Goal: Task Accomplishment & Management: Manage account settings

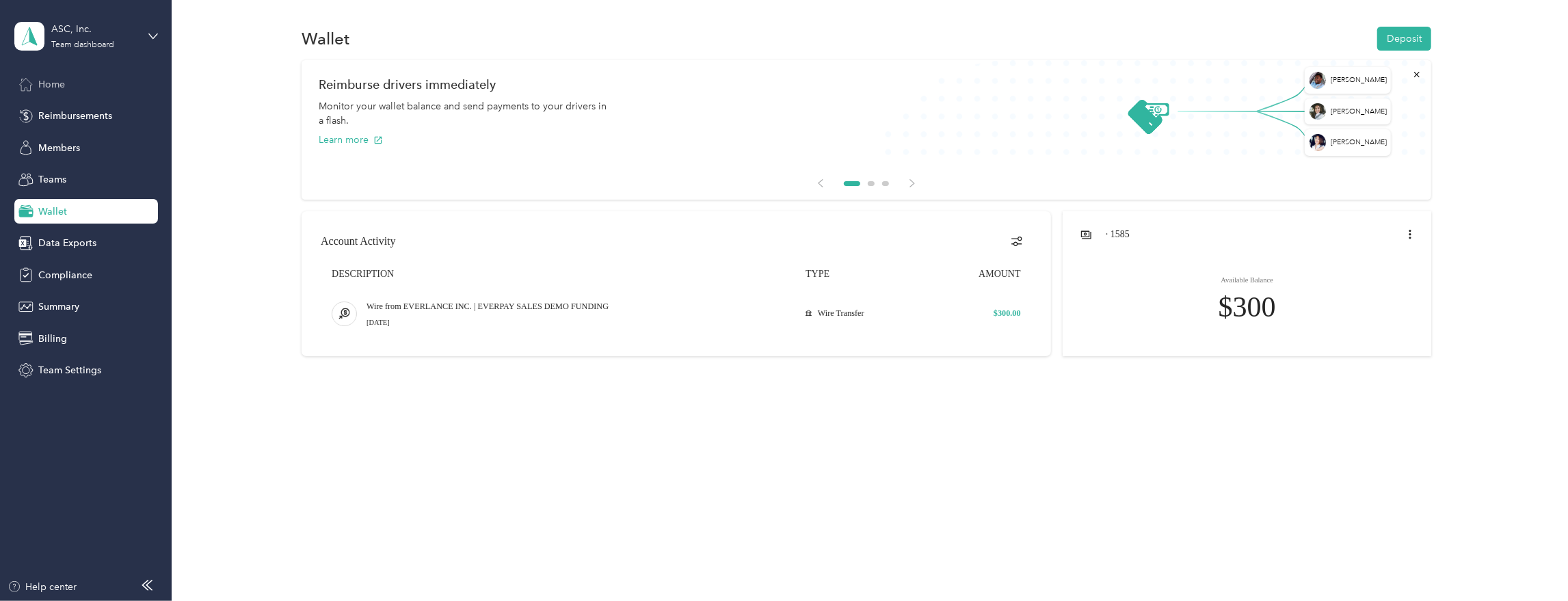
click at [55, 84] on span "Home" at bounding box center [52, 84] width 27 height 14
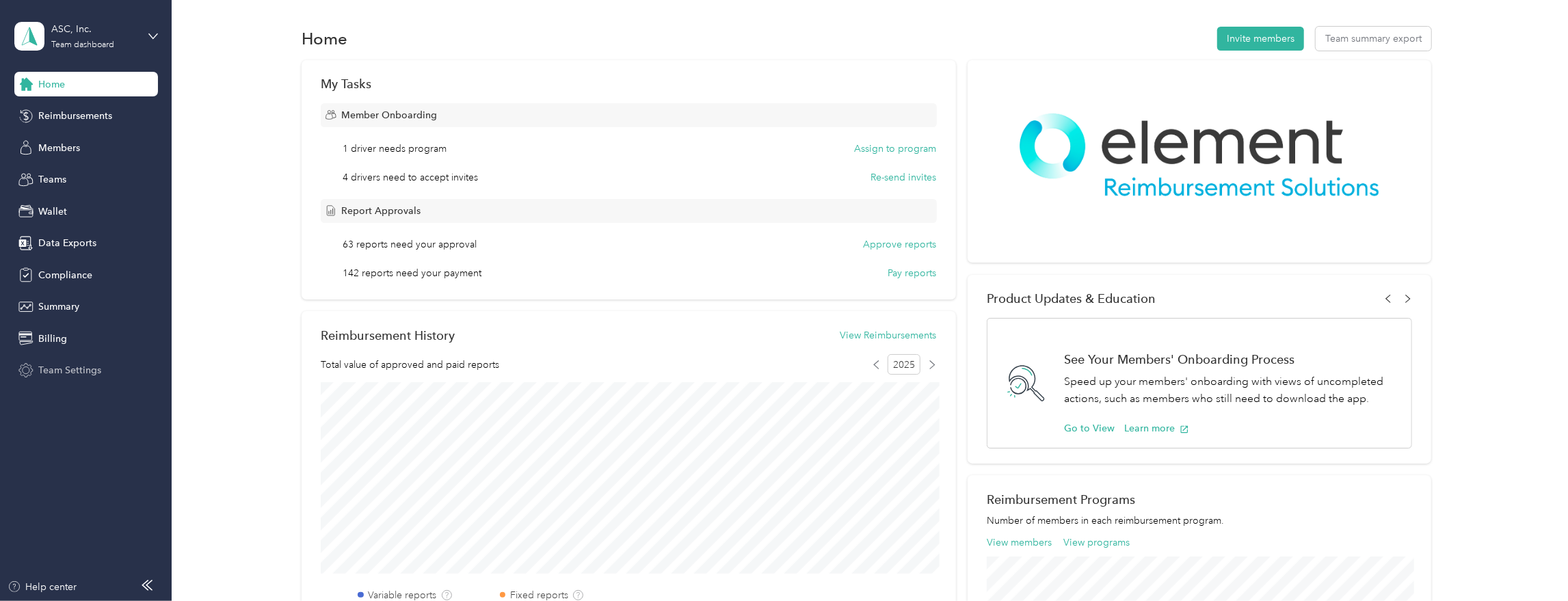
click at [81, 378] on div "Team Settings" at bounding box center [86, 370] width 144 height 25
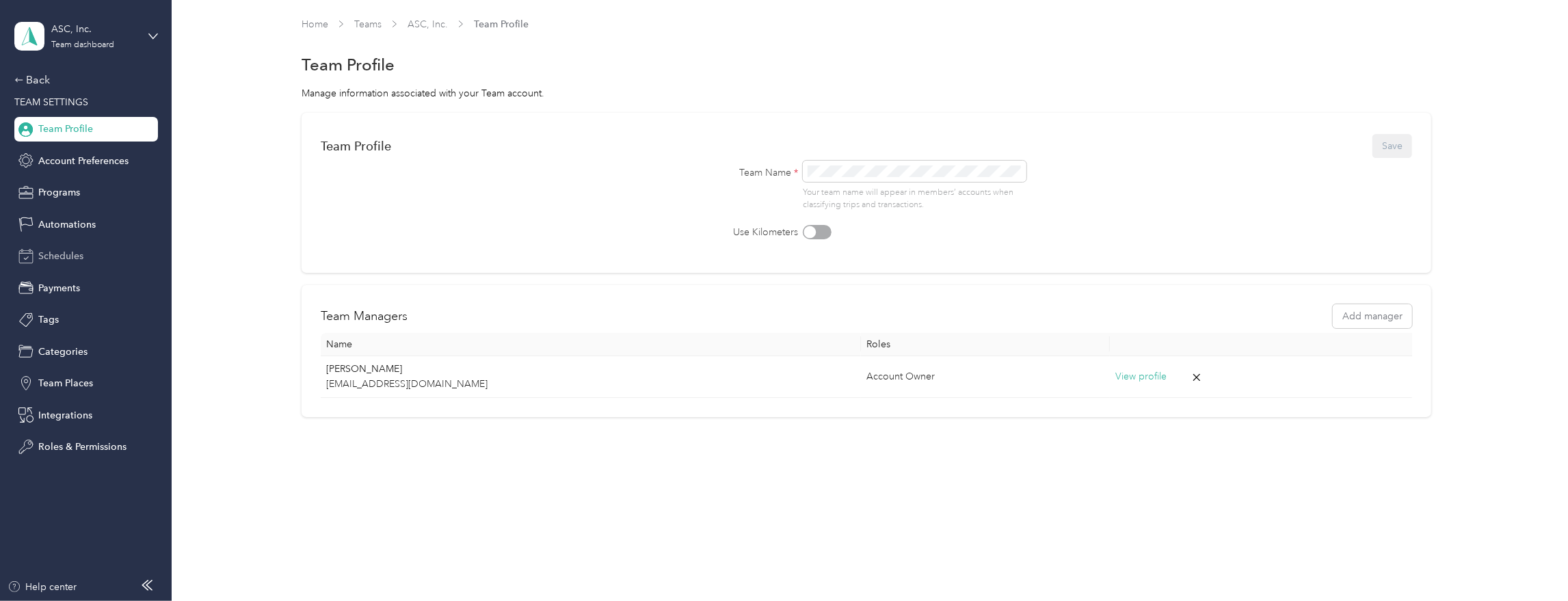
click at [54, 257] on span "Schedules" at bounding box center [61, 256] width 45 height 14
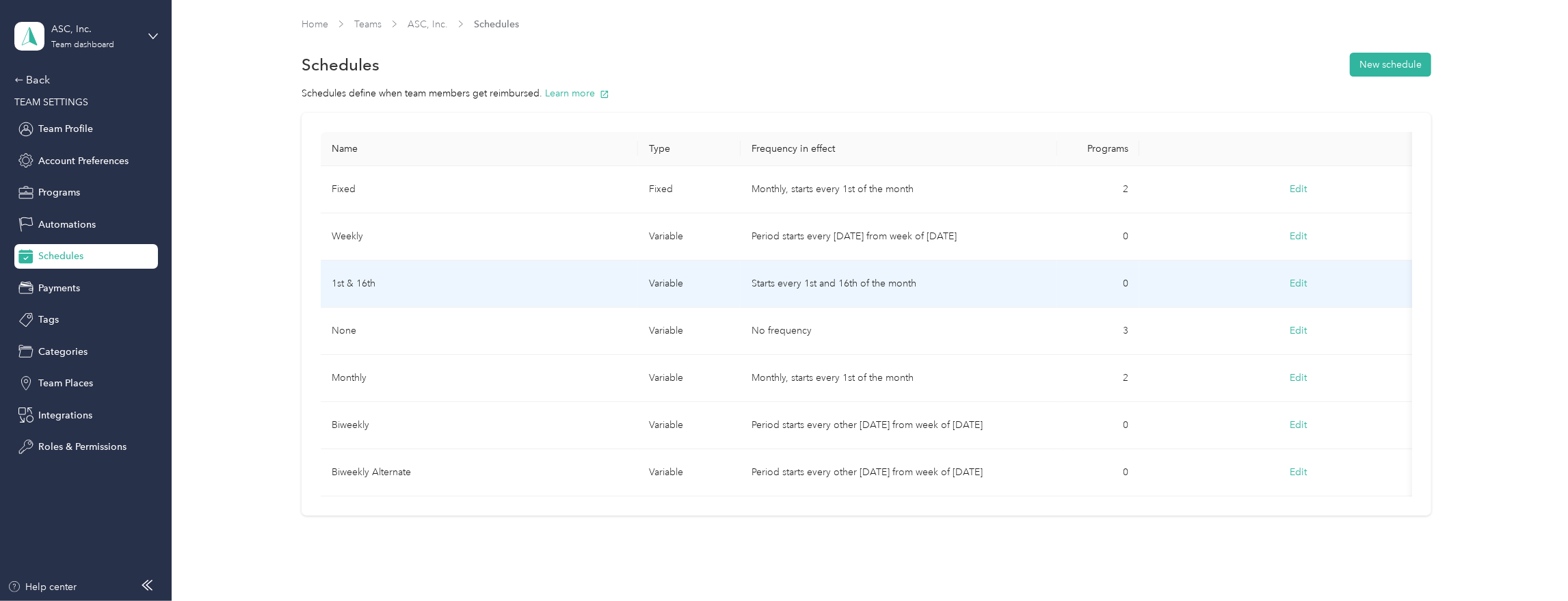
click at [354, 289] on td "1st & 16th" at bounding box center [480, 283] width 317 height 47
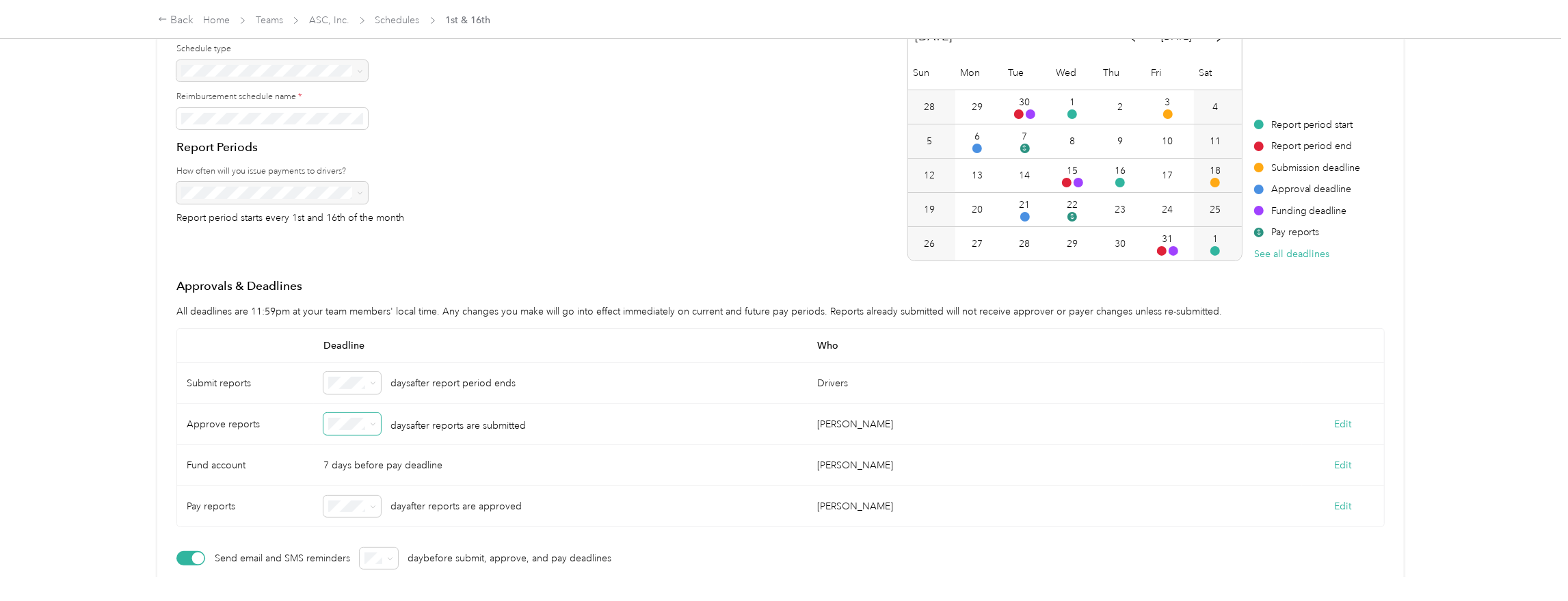
scroll to position [118, 0]
click at [376, 422] on icon at bounding box center [373, 422] width 6 height 6
click at [350, 318] on div "4" at bounding box center [352, 323] width 38 height 14
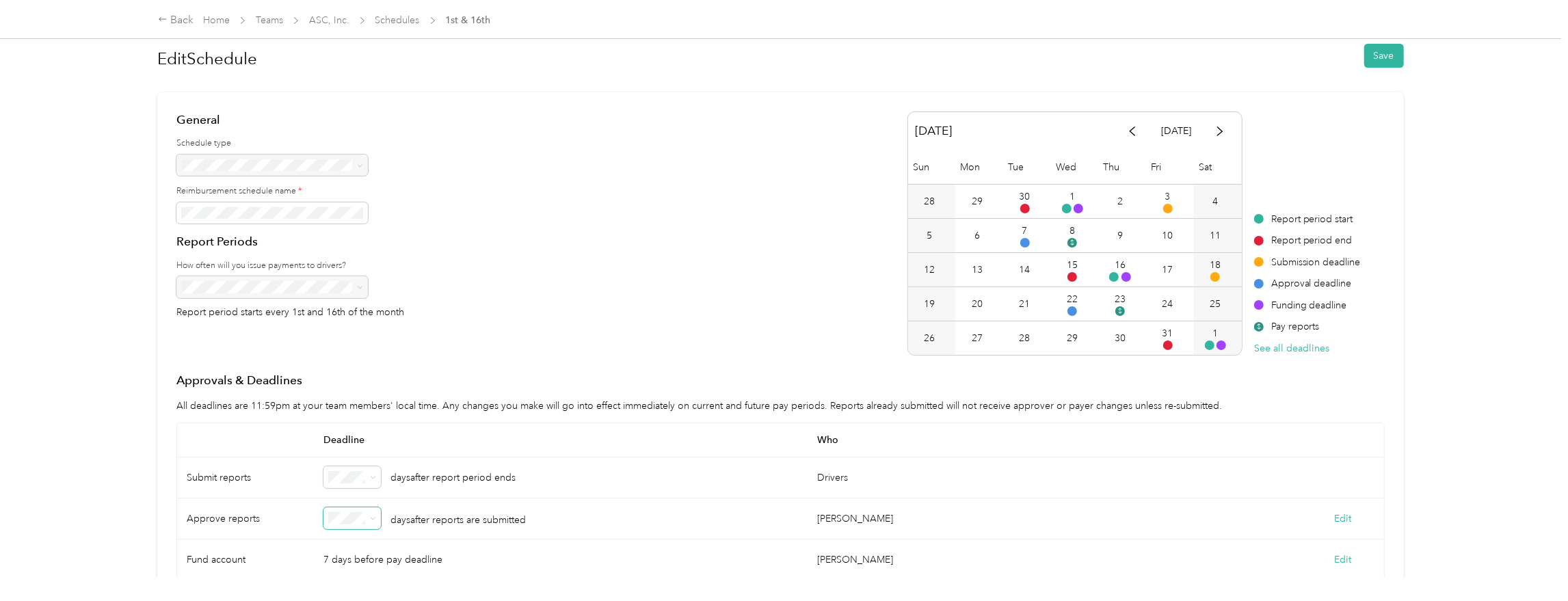
scroll to position [0, 0]
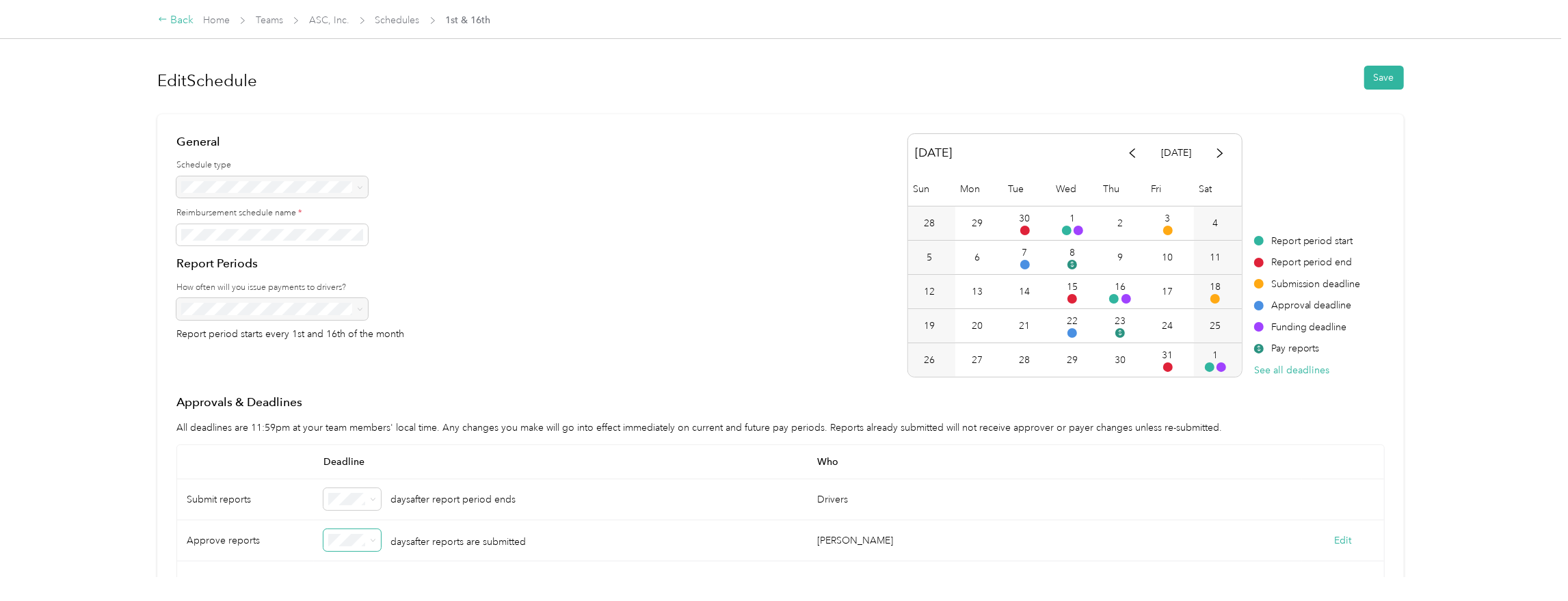
click at [180, 22] on div "Back" at bounding box center [176, 20] width 36 height 16
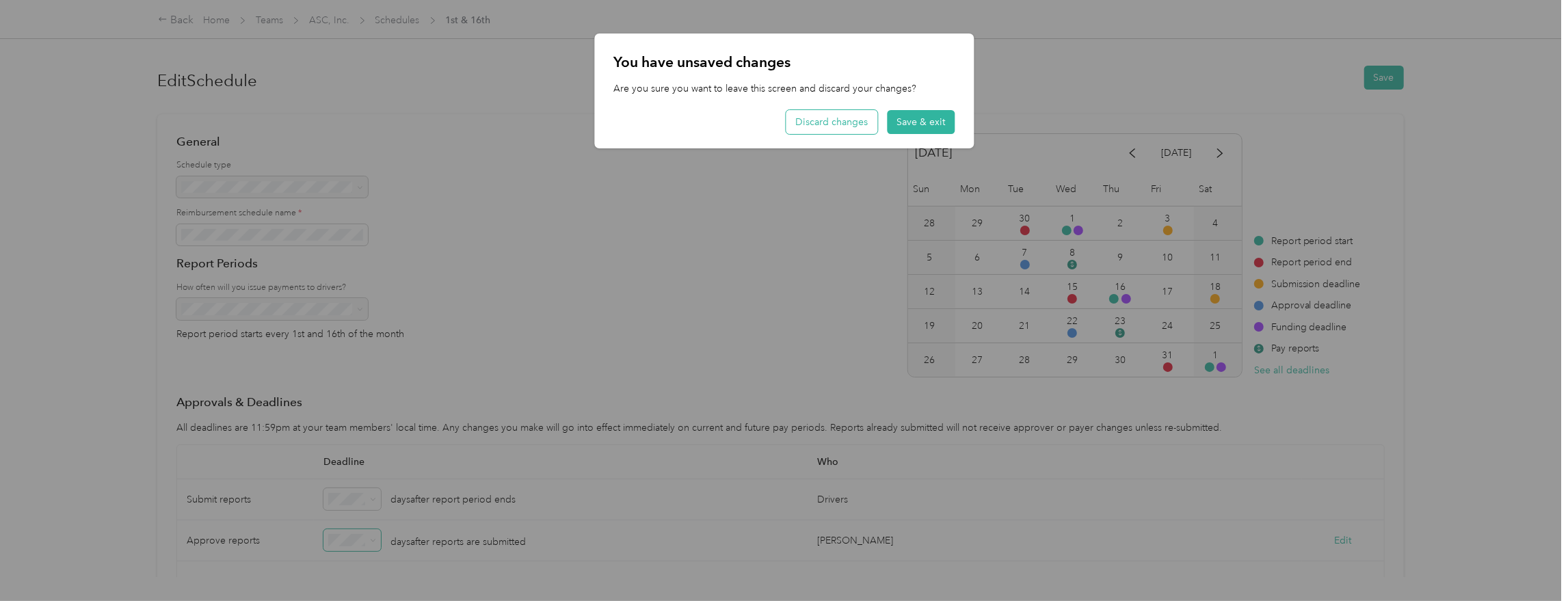
click at [836, 120] on button "Discard changes" at bounding box center [832, 122] width 92 height 24
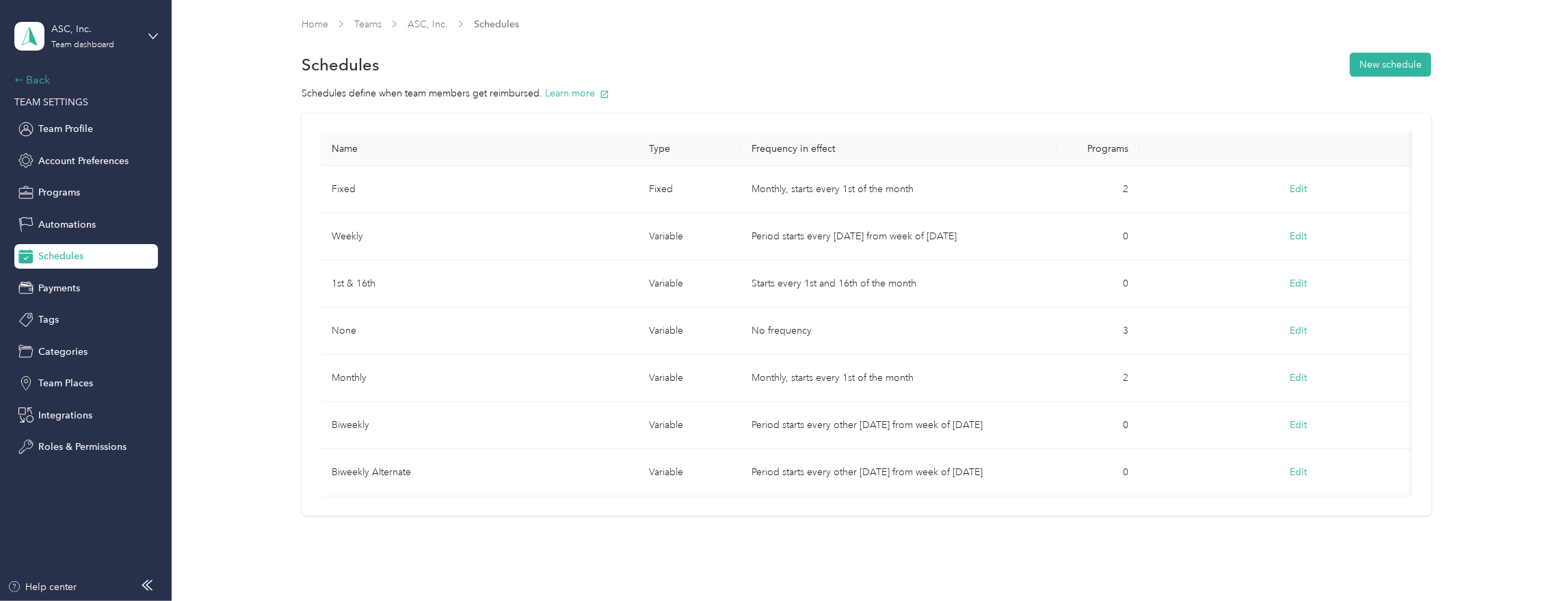
click at [23, 76] on icon at bounding box center [19, 80] width 10 height 10
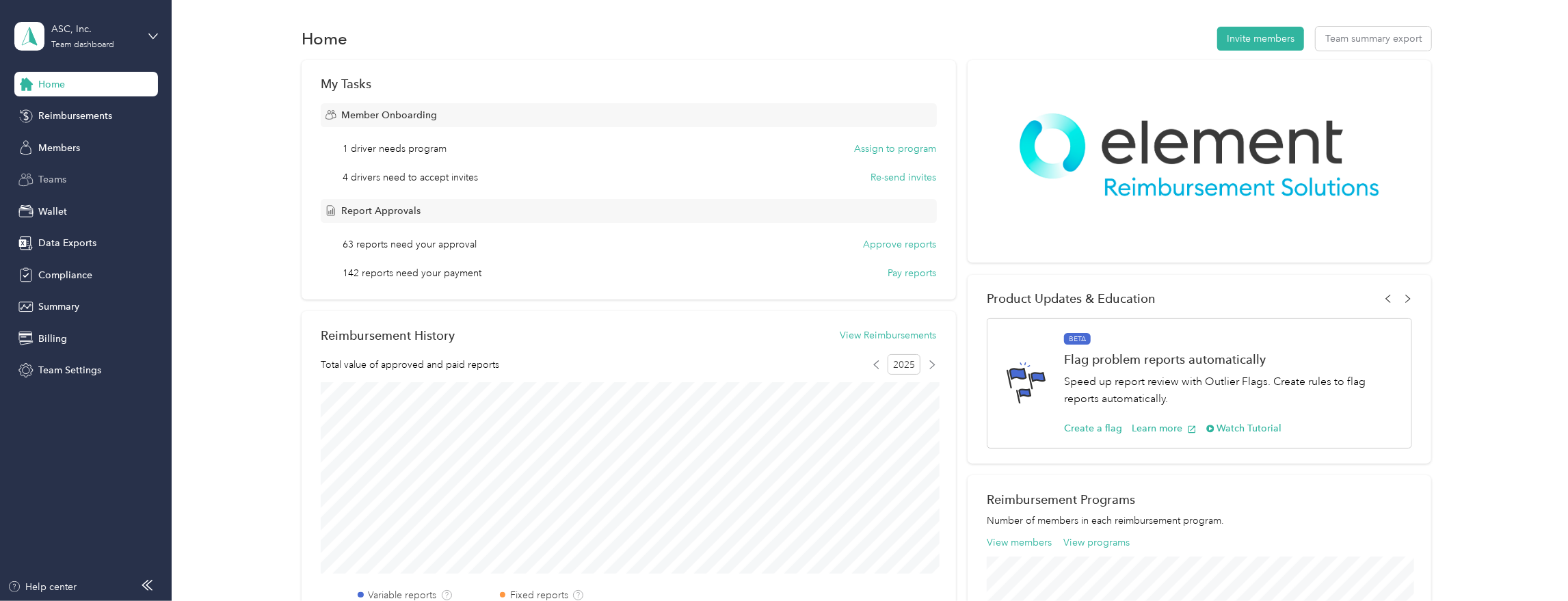
click at [52, 185] on span "Teams" at bounding box center [52, 179] width 28 height 14
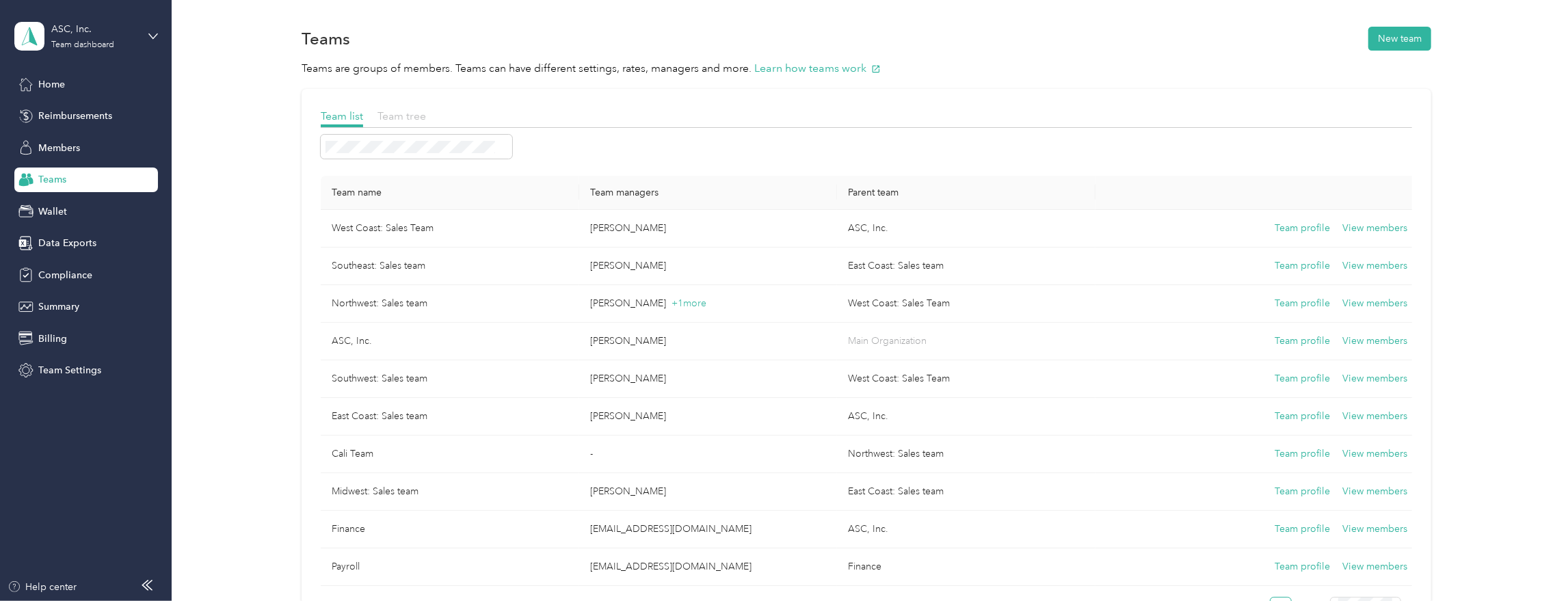
click at [396, 110] on span "Team tree" at bounding box center [402, 115] width 49 height 13
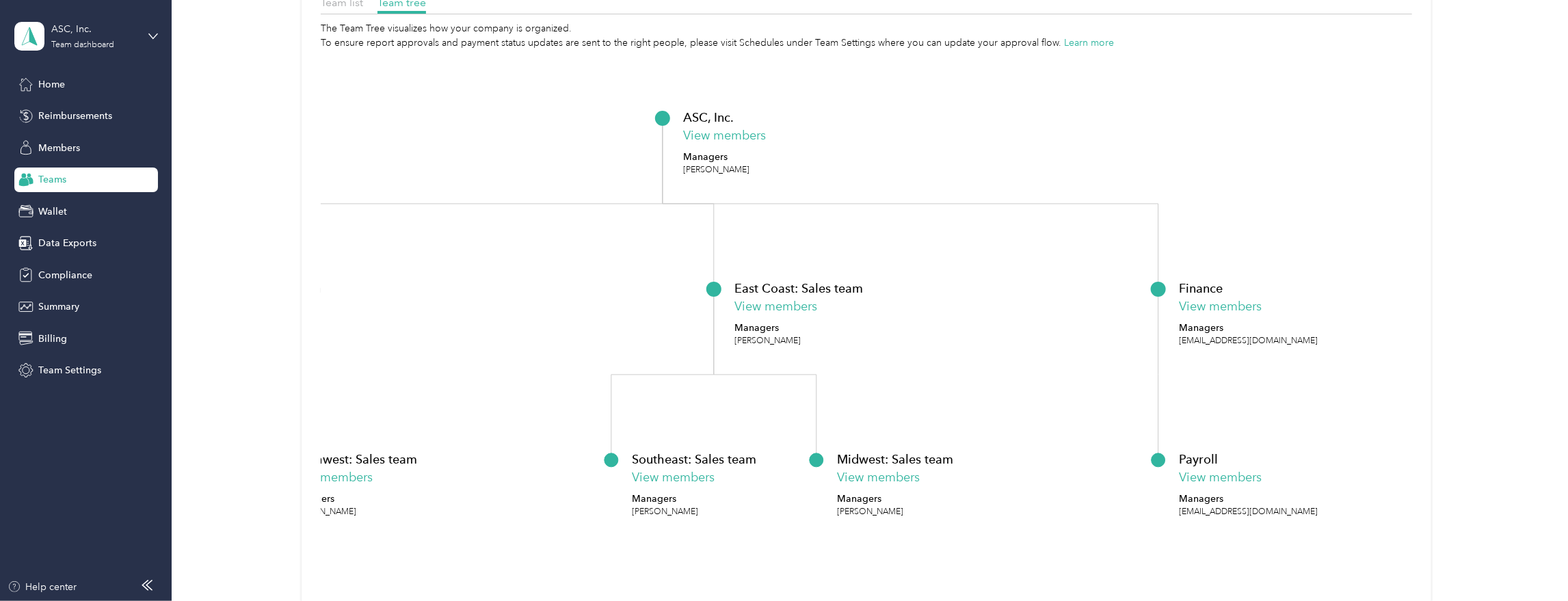
scroll to position [115, 0]
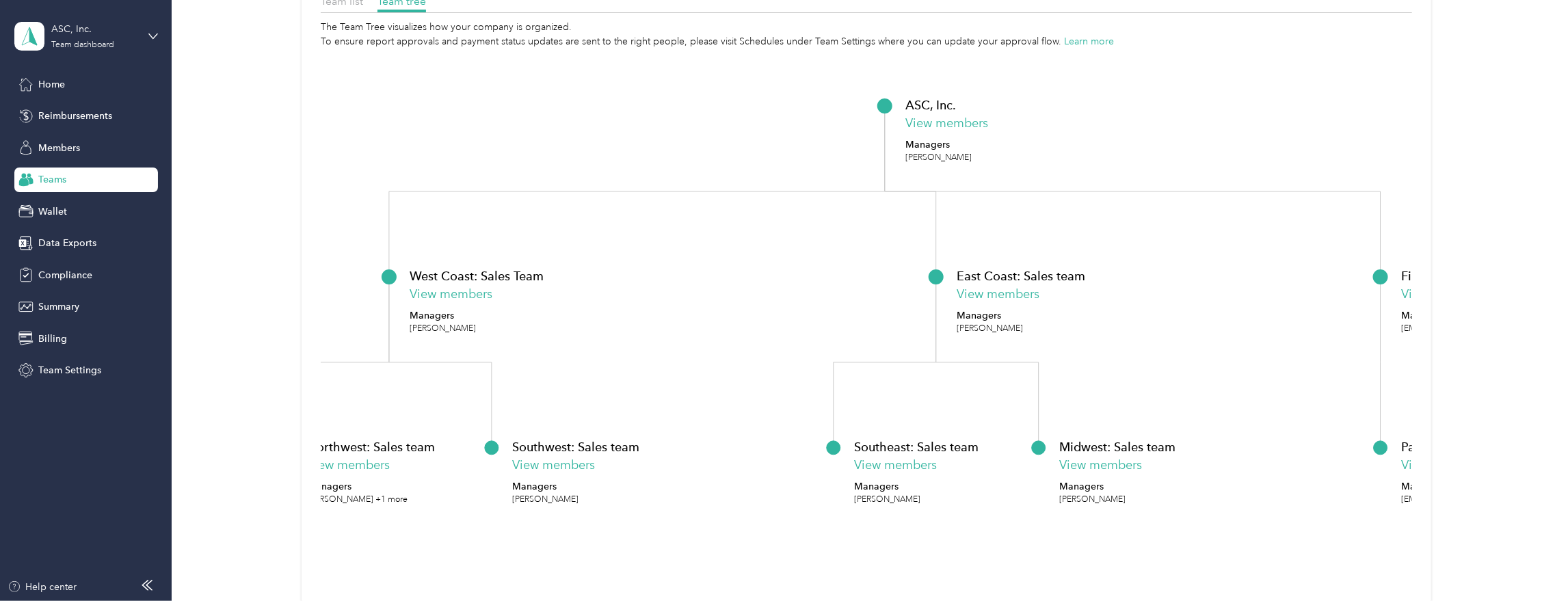
drag, startPoint x: 516, startPoint y: 220, endPoint x: 740, endPoint y: 209, distance: 224.3
click at [741, 209] on icon "ASC, Inc. View members Managers [PERSON_NAME] West Coast: Sales Team View membe…" at bounding box center [866, 318] width 1091 height 540
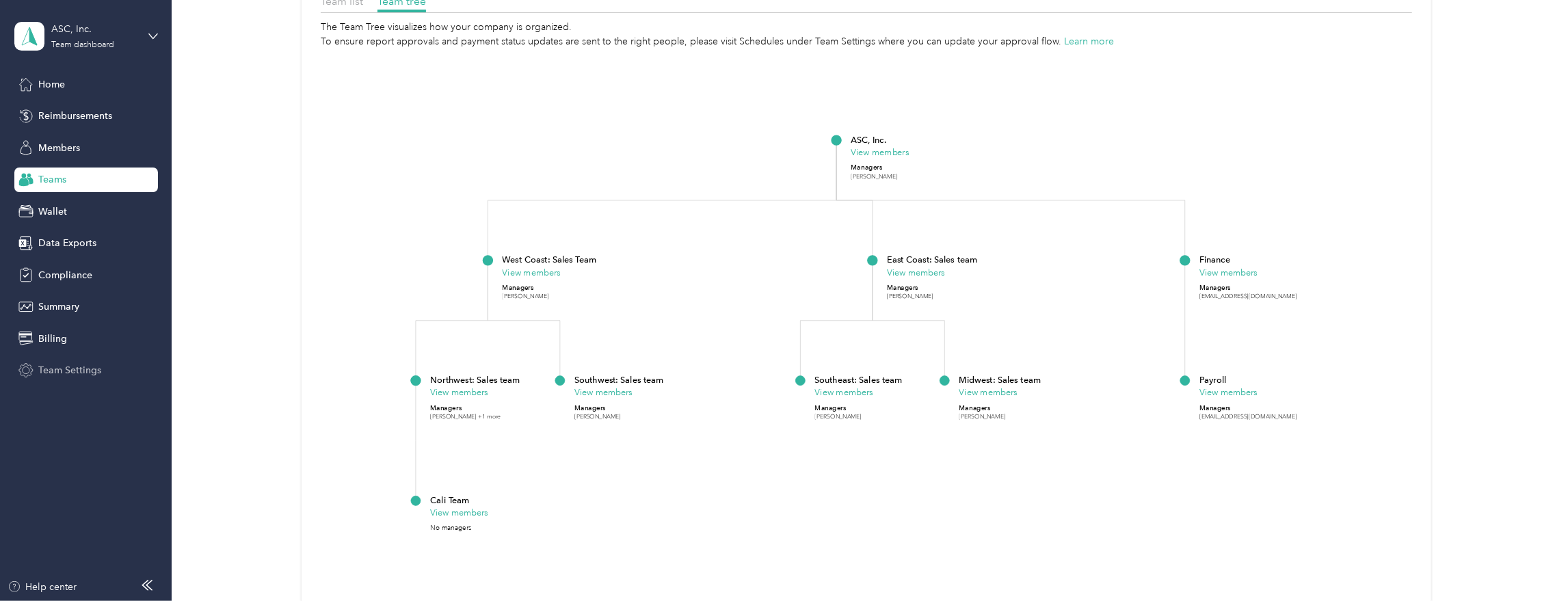
click at [74, 375] on span "Team Settings" at bounding box center [70, 369] width 63 height 14
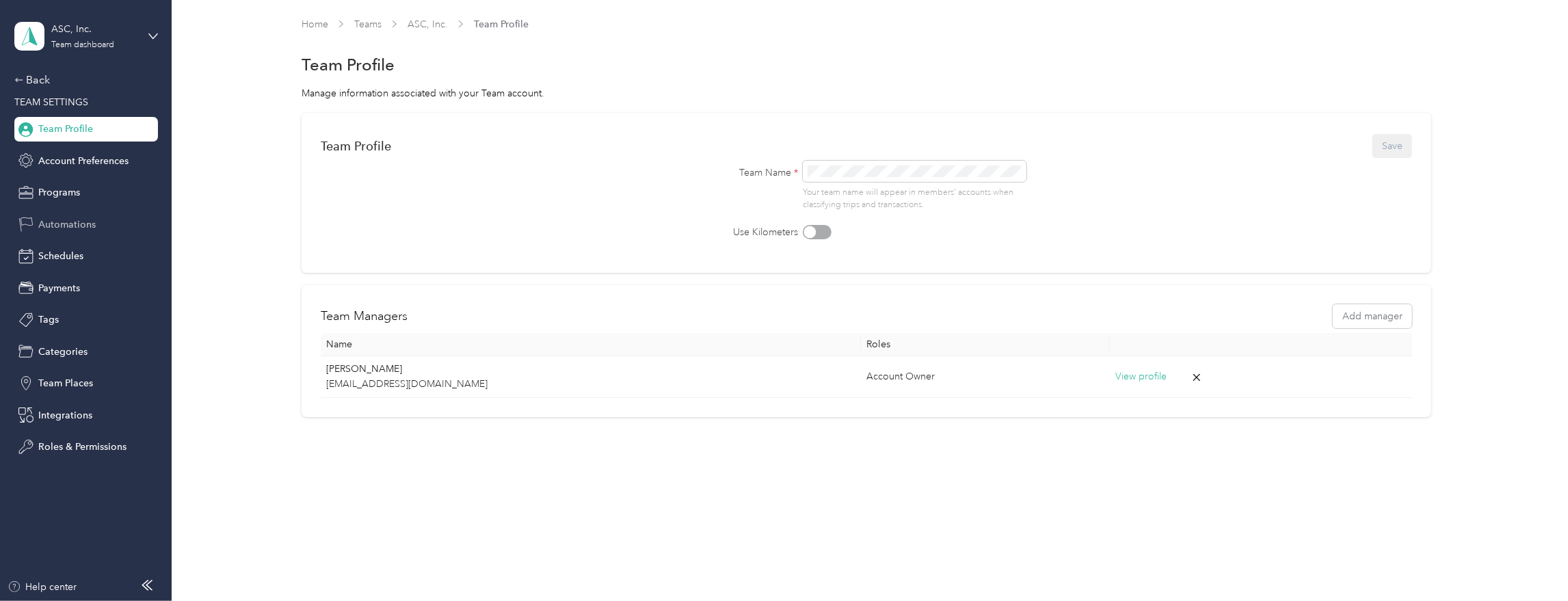
click at [61, 221] on span "Automations" at bounding box center [67, 224] width 58 height 14
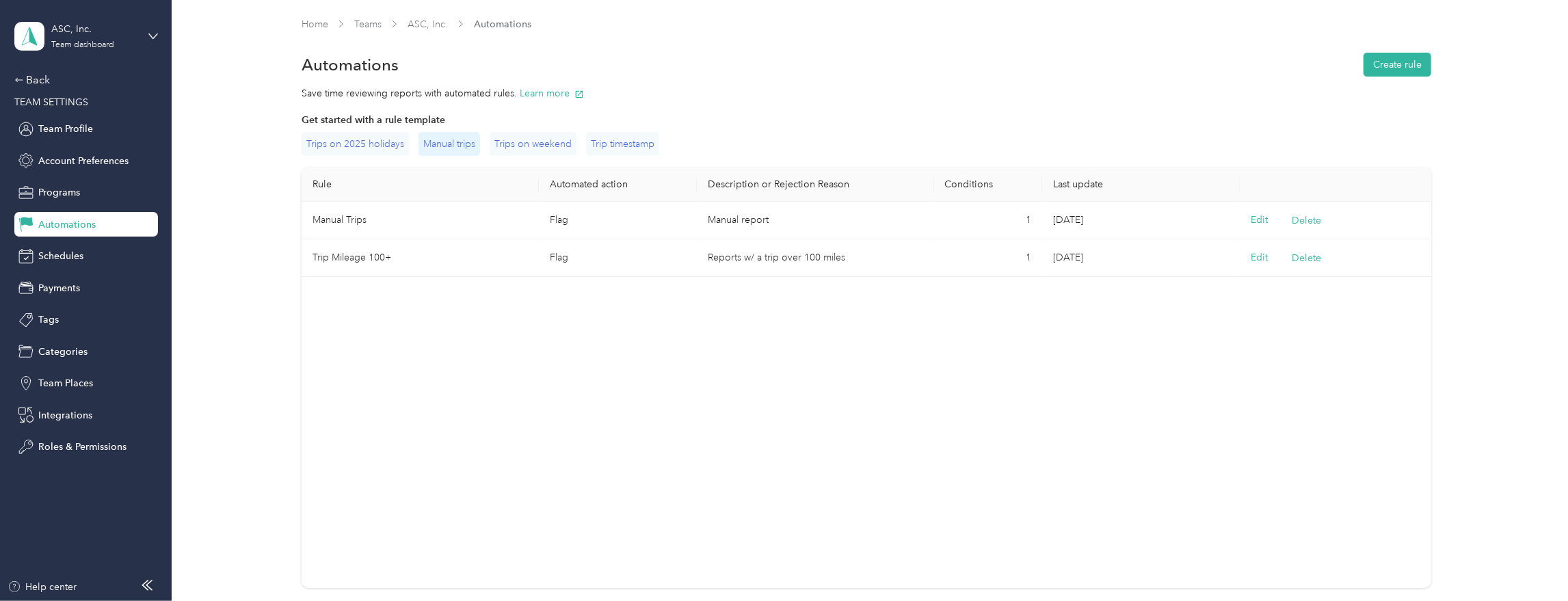
click at [453, 143] on div "Manual trips" at bounding box center [450, 144] width 61 height 24
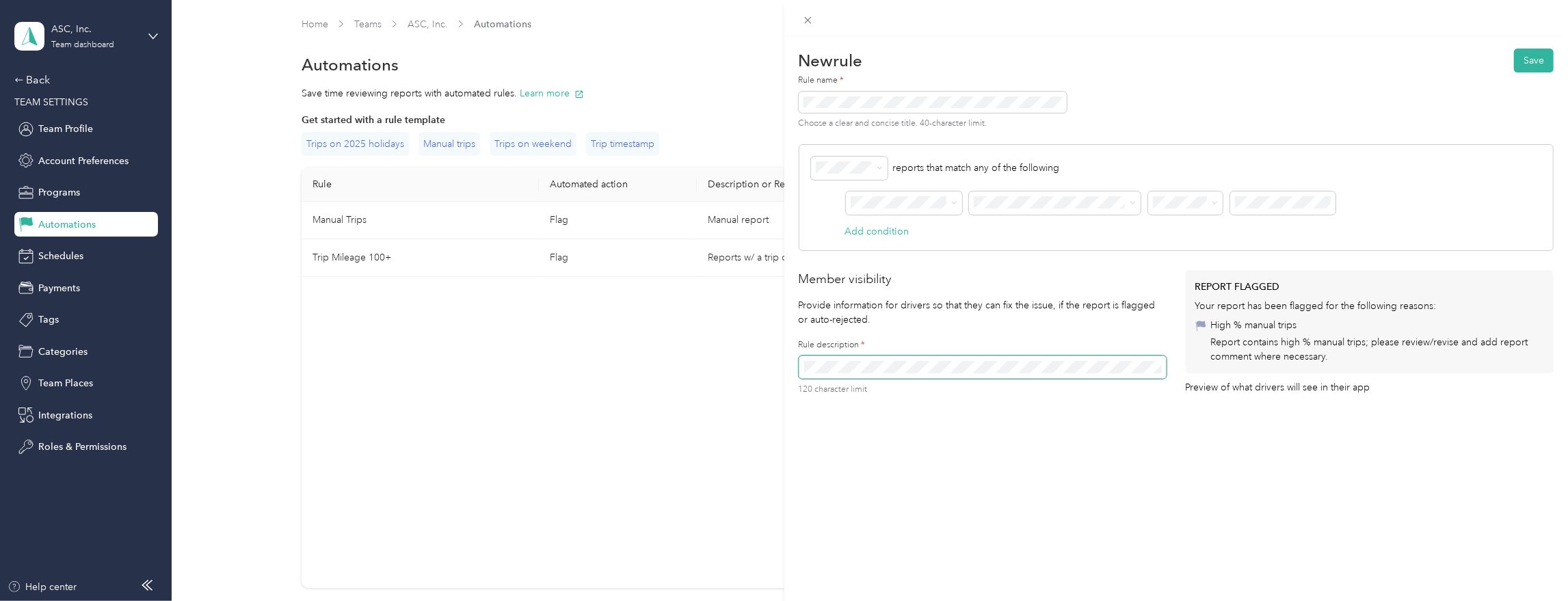
click at [673, 117] on div "New rule Save Rule name * Choose a clear and concise title. 40-character limit.…" at bounding box center [784, 300] width 1568 height 601
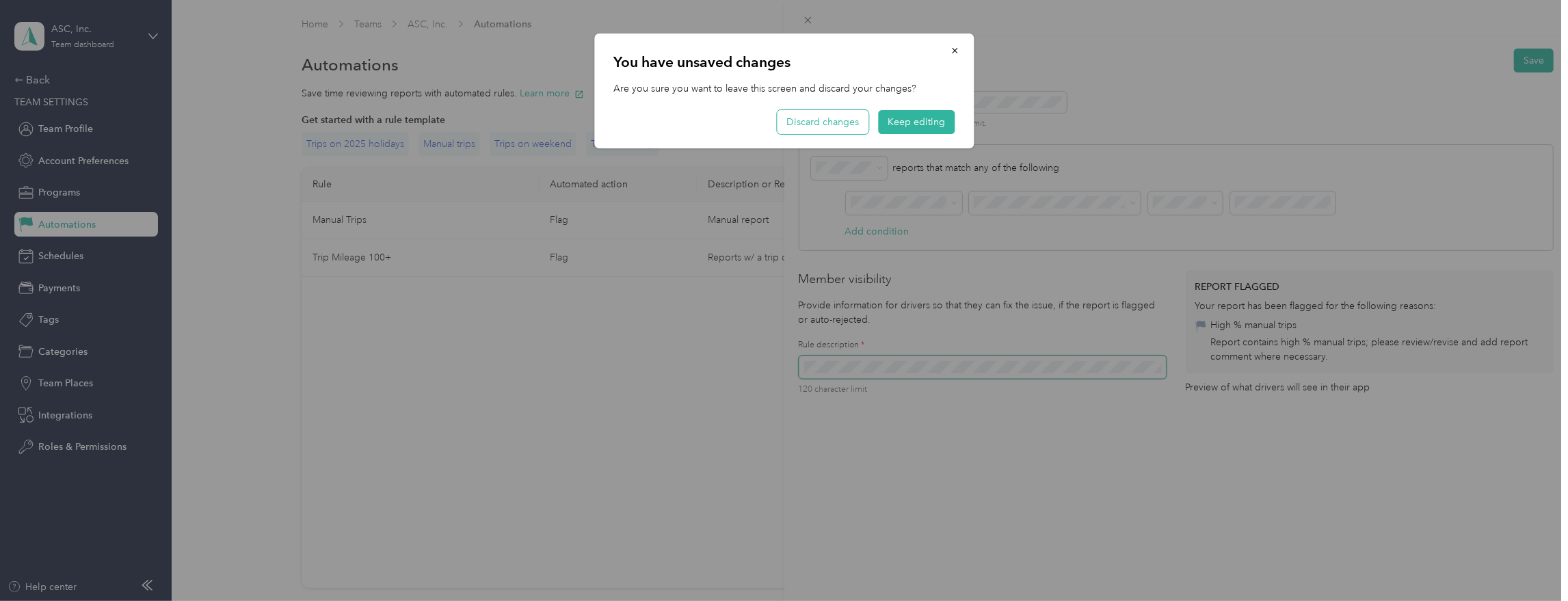
click at [837, 124] on button "Discard changes" at bounding box center [823, 122] width 92 height 24
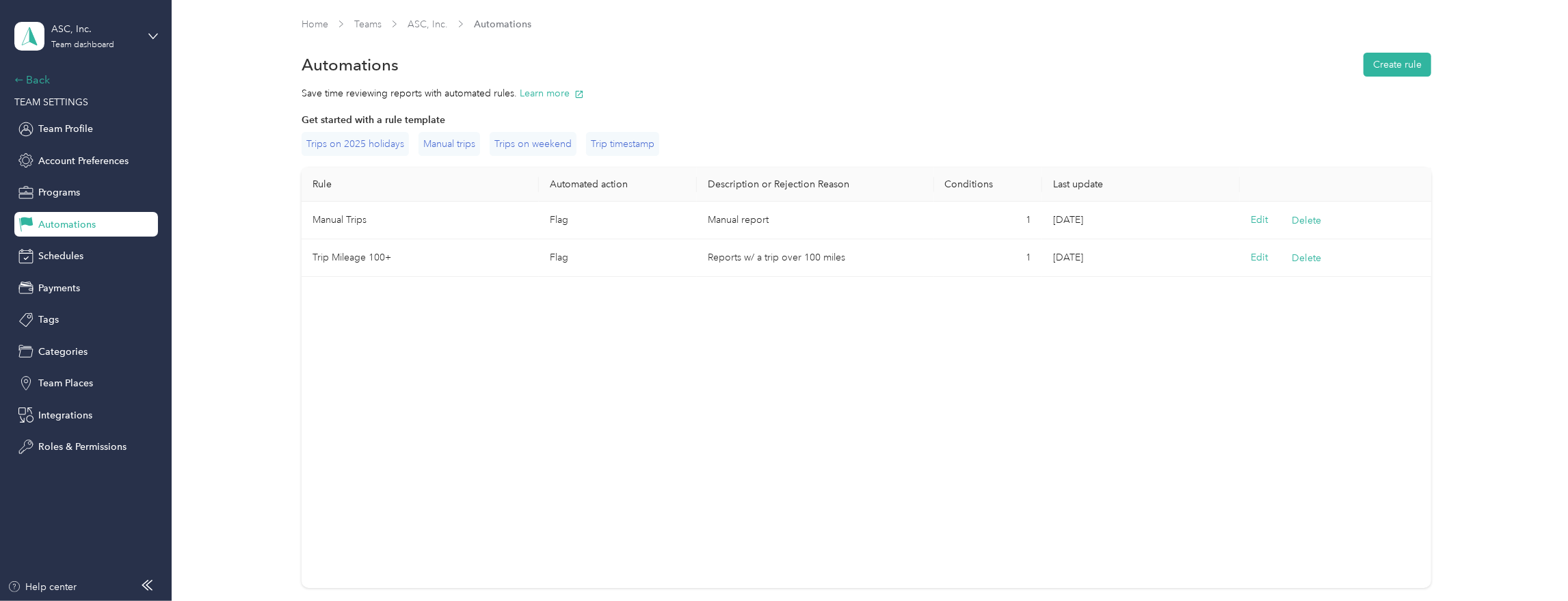
click at [21, 81] on icon at bounding box center [19, 80] width 10 height 10
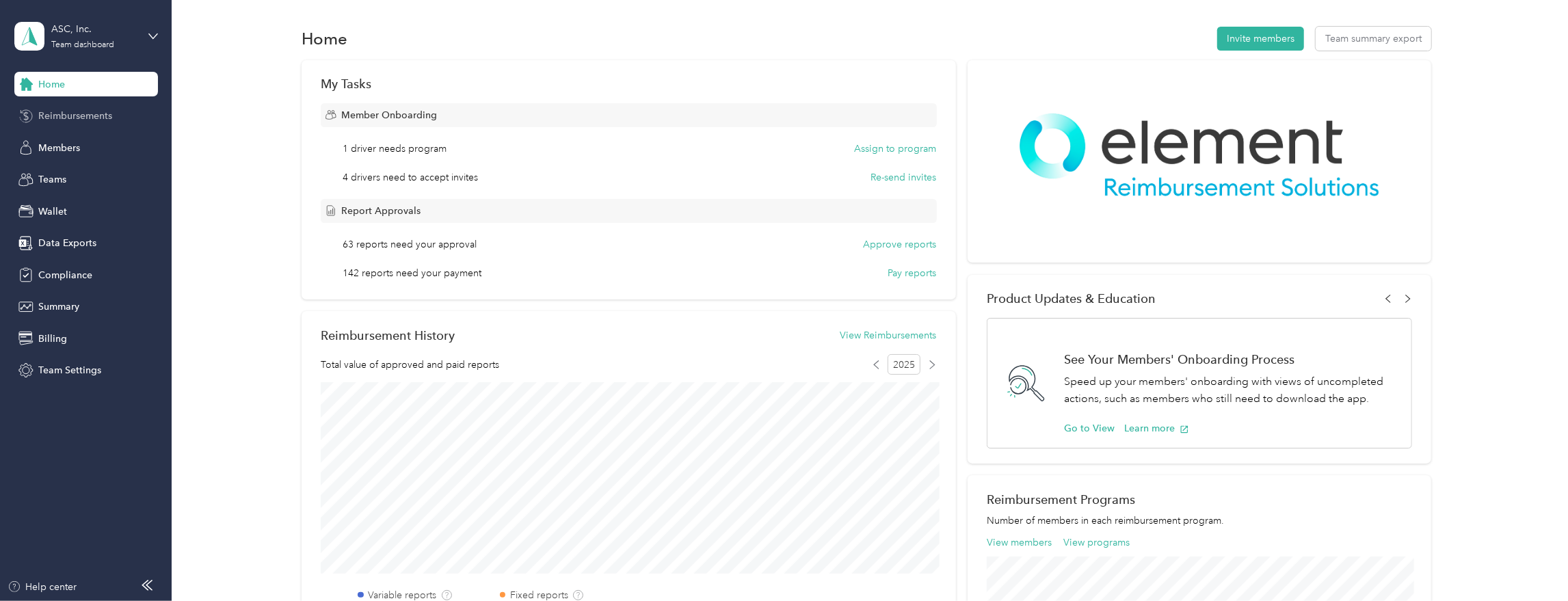
click at [53, 108] on span "Reimbursements" at bounding box center [75, 115] width 74 height 14
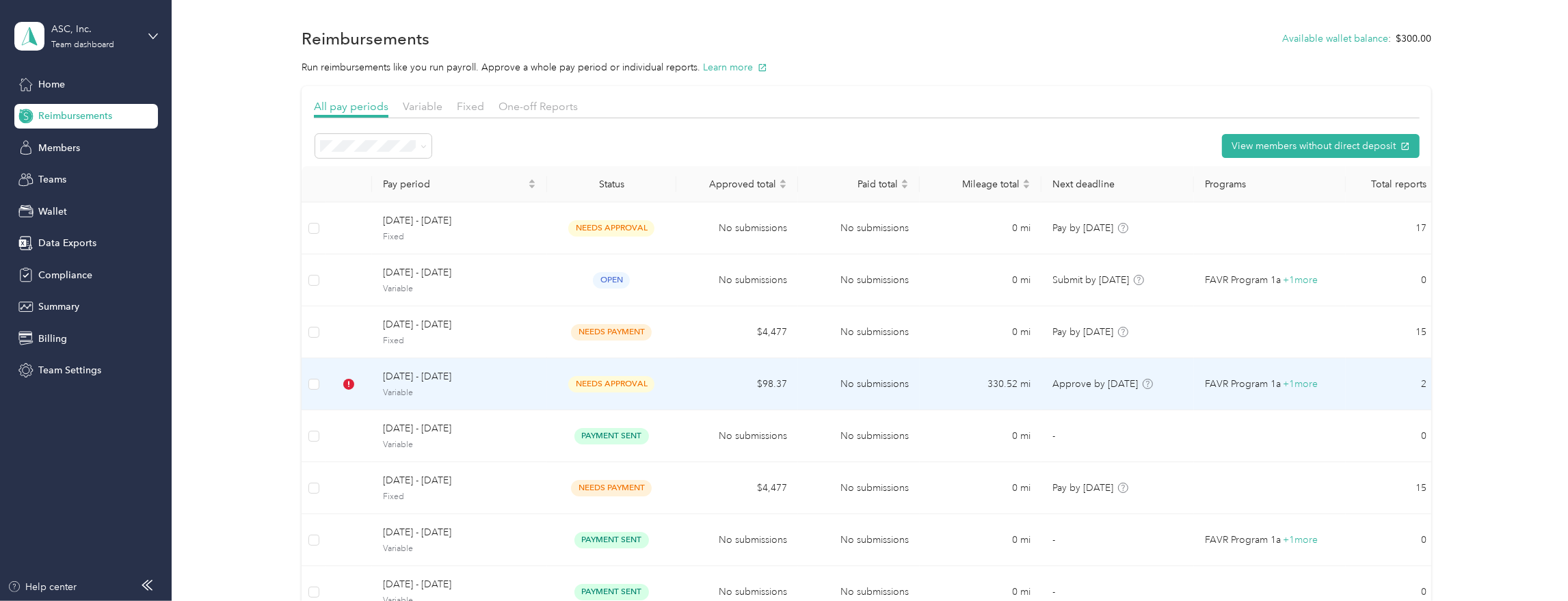
click at [510, 392] on span "Variable" at bounding box center [459, 392] width 153 height 12
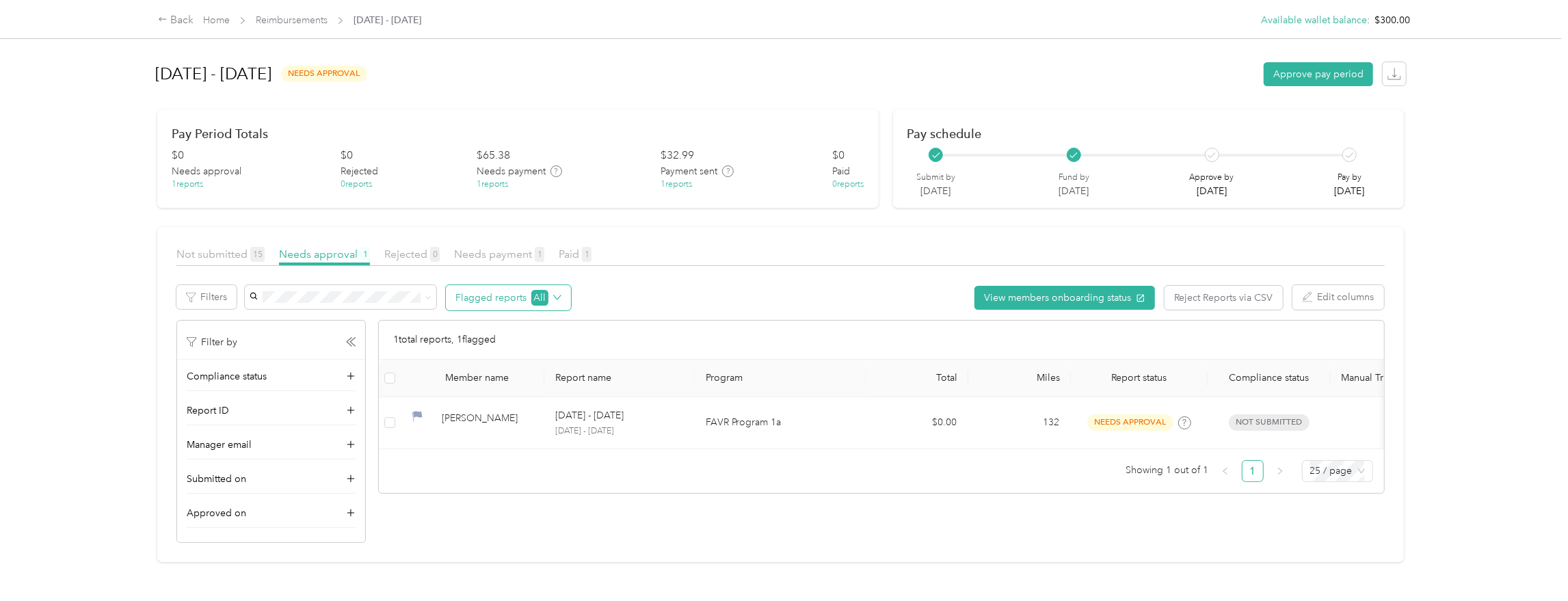
click at [507, 300] on button "Flagged reports All" at bounding box center [508, 298] width 125 height 25
click at [483, 322] on span "All flagged reports" at bounding box center [509, 322] width 84 height 14
click at [472, 322] on span "All flagged reports" at bounding box center [509, 322] width 84 height 14
click at [481, 458] on div "Member name Report name Program Total Miles Report status Compliance status Man…" at bounding box center [882, 421] width 1005 height 123
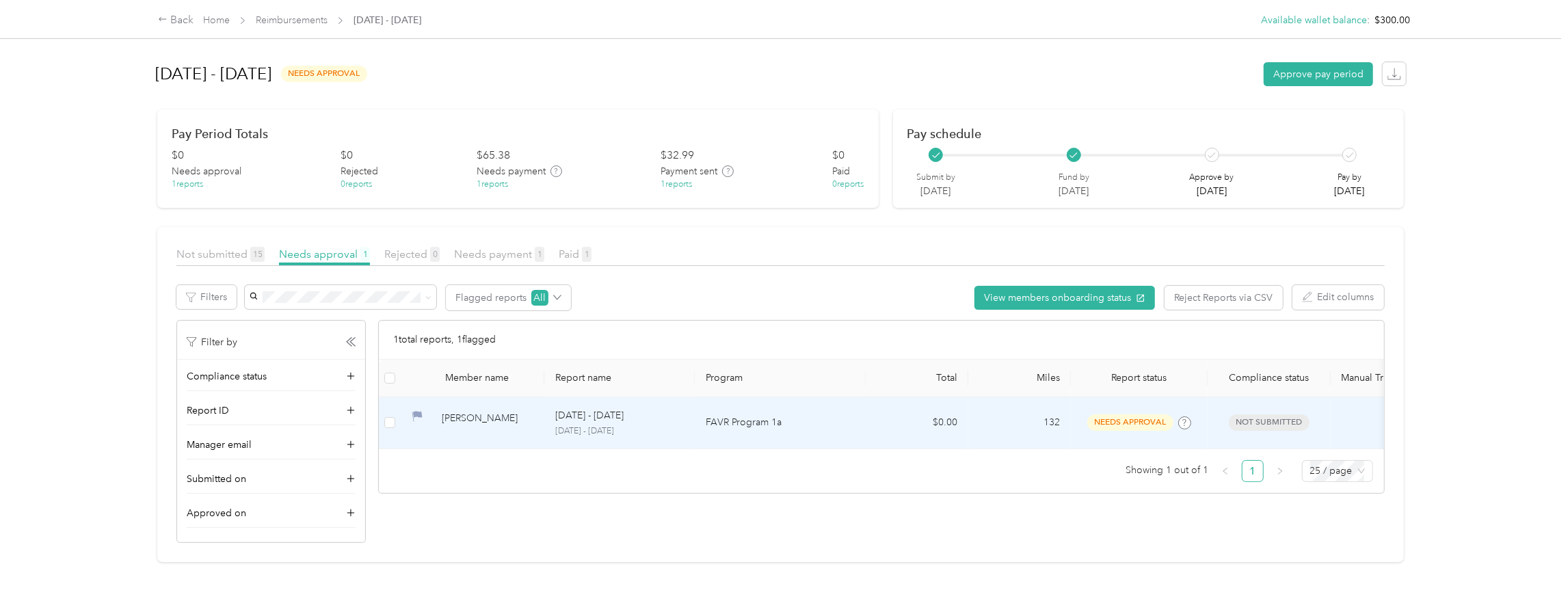
click at [523, 422] on div "[PERSON_NAME]" at bounding box center [488, 422] width 92 height 24
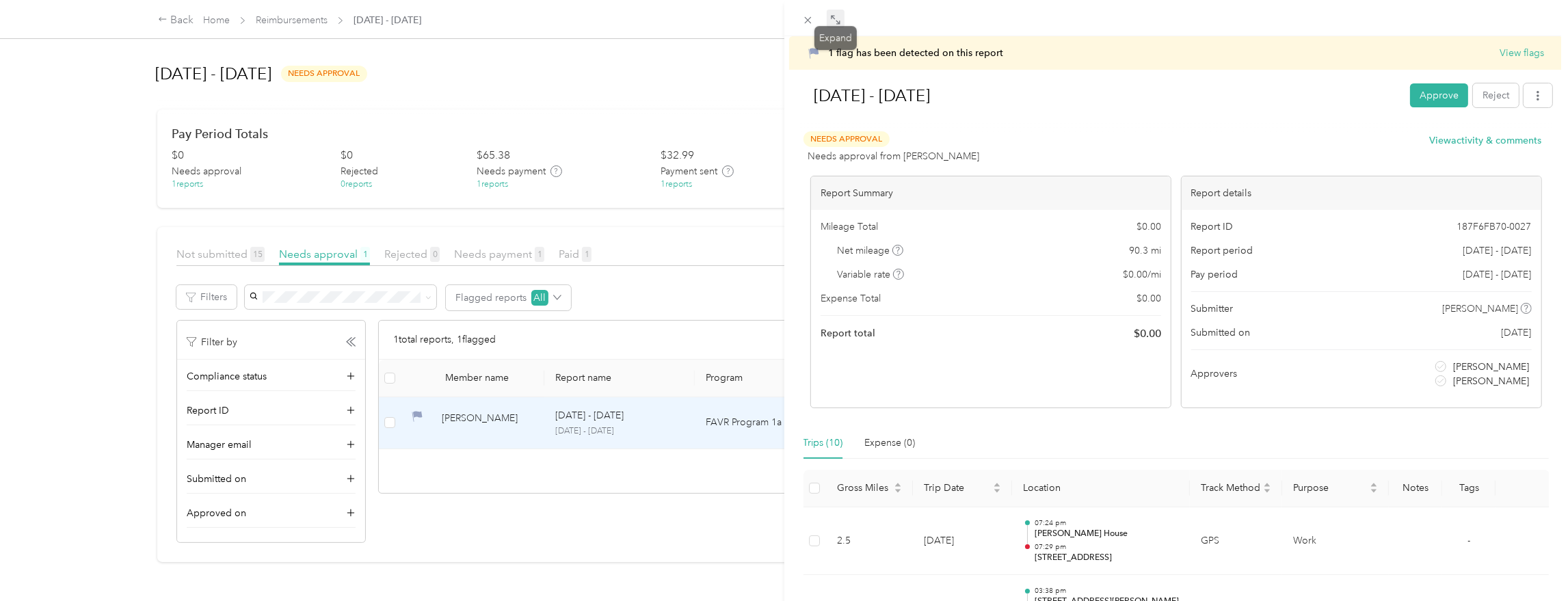
click at [839, 22] on icon at bounding box center [836, 19] width 11 height 11
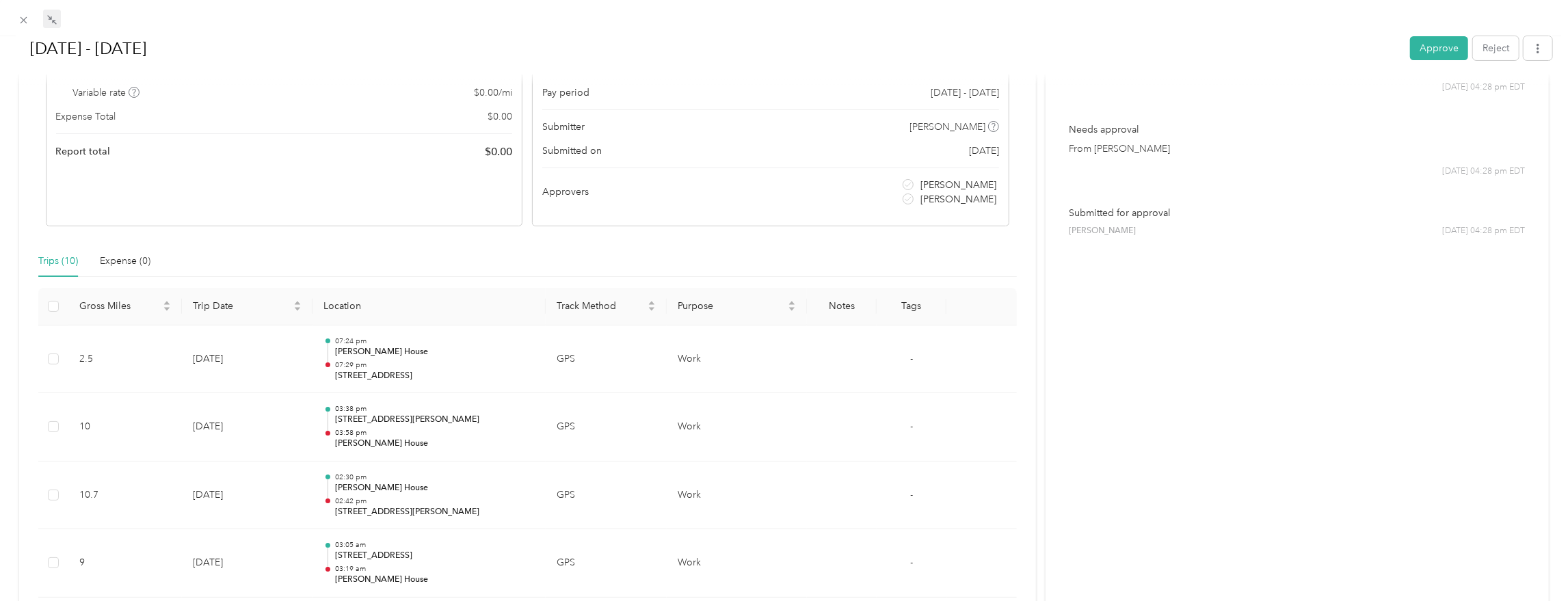
scroll to position [197, 0]
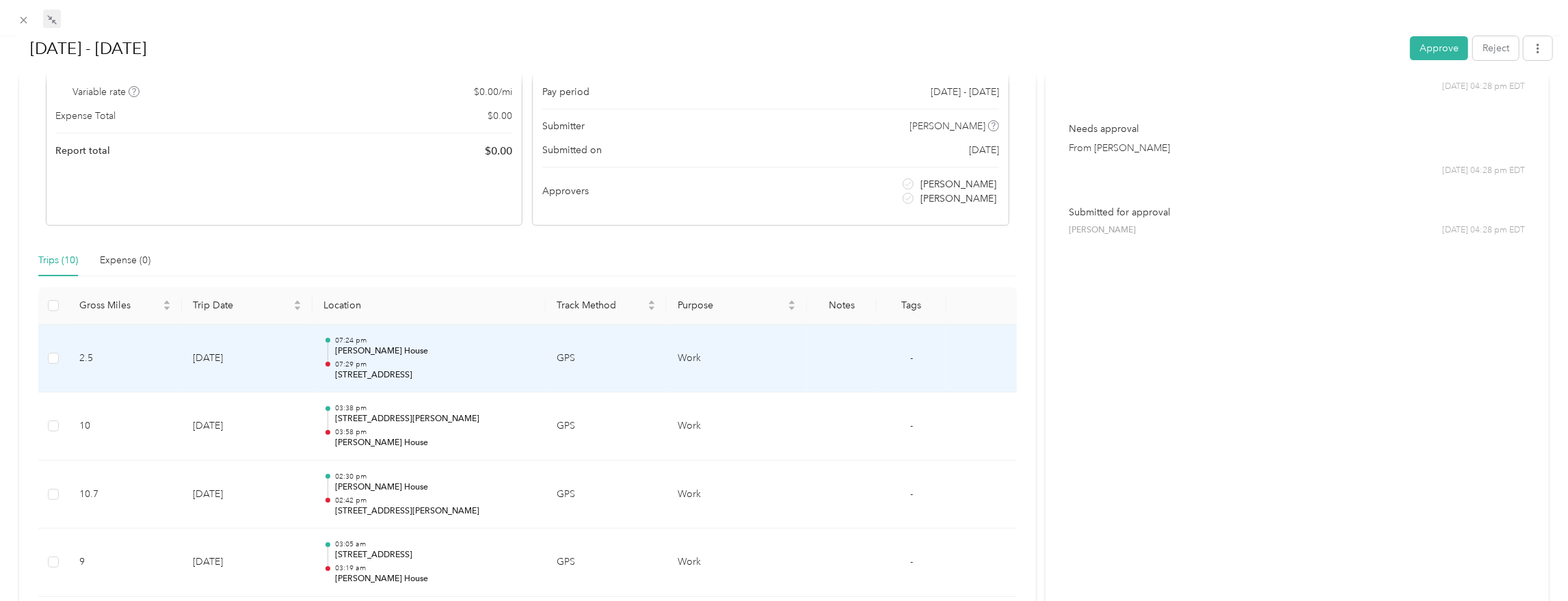
click at [496, 341] on p "07:24 pm" at bounding box center [435, 340] width 200 height 10
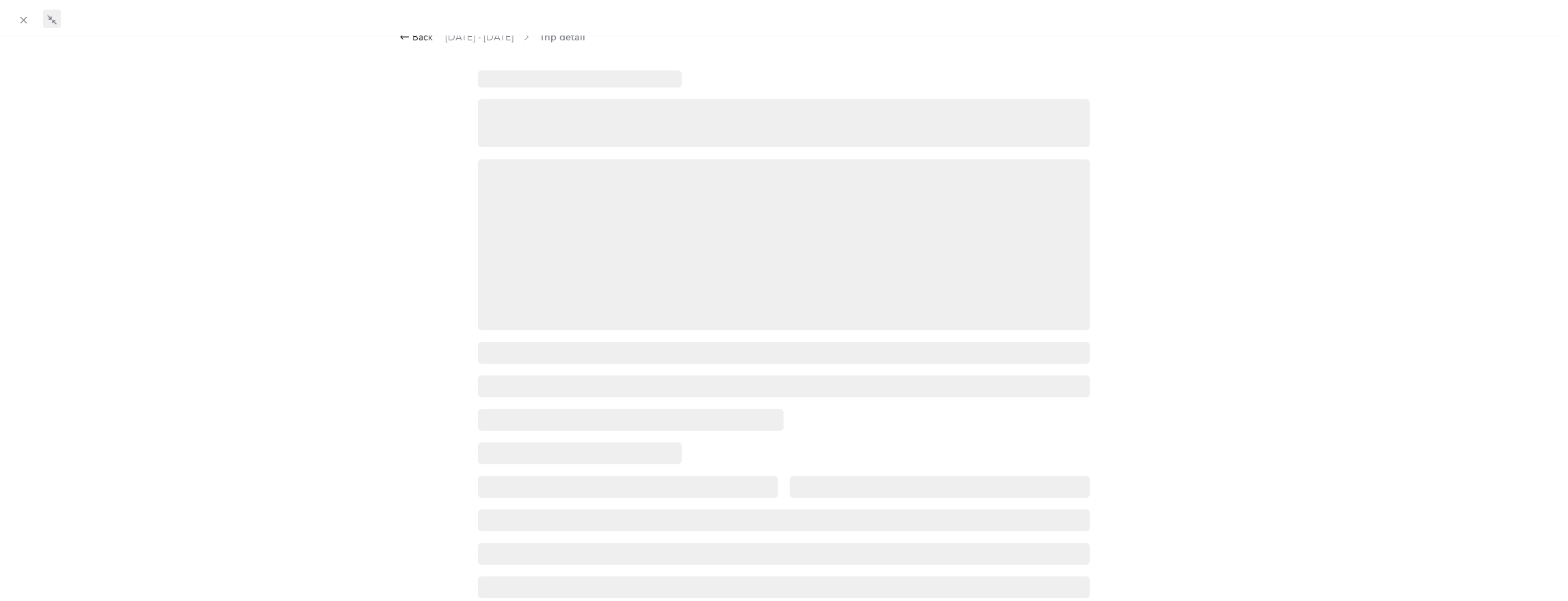
scroll to position [0, 0]
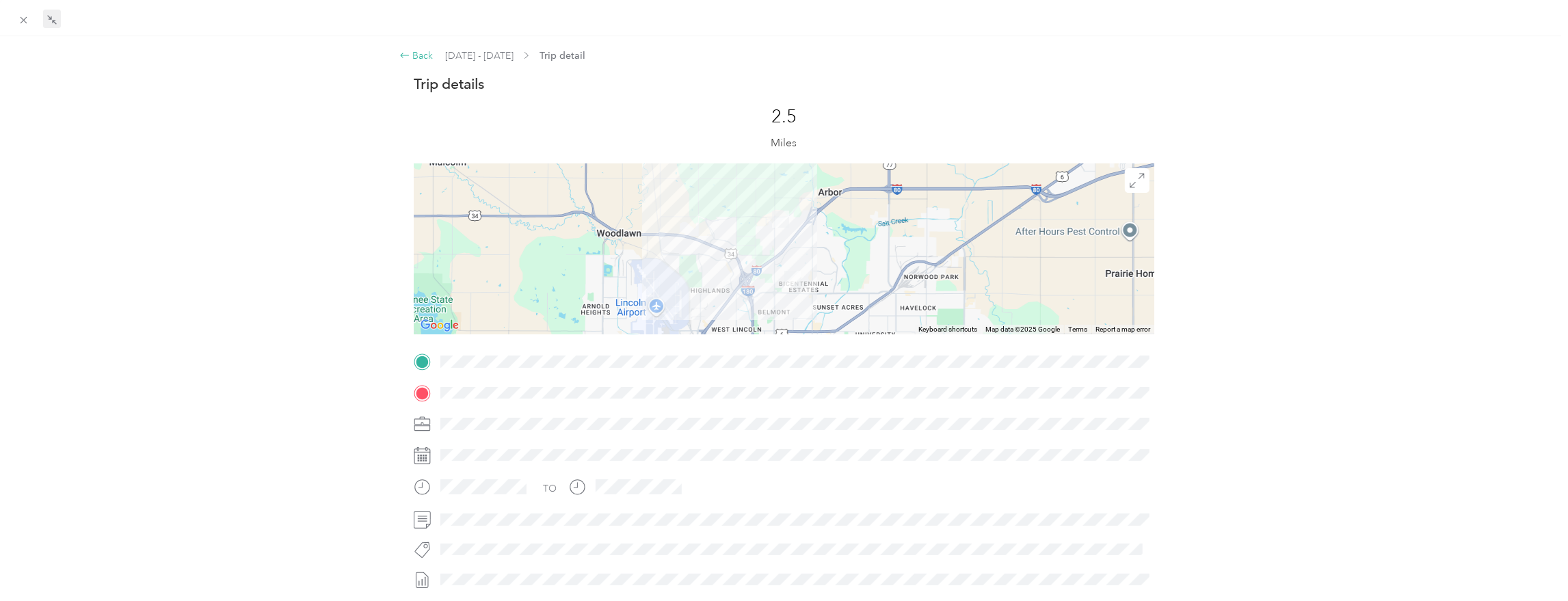
click at [413, 50] on div "Back" at bounding box center [417, 55] width 34 height 14
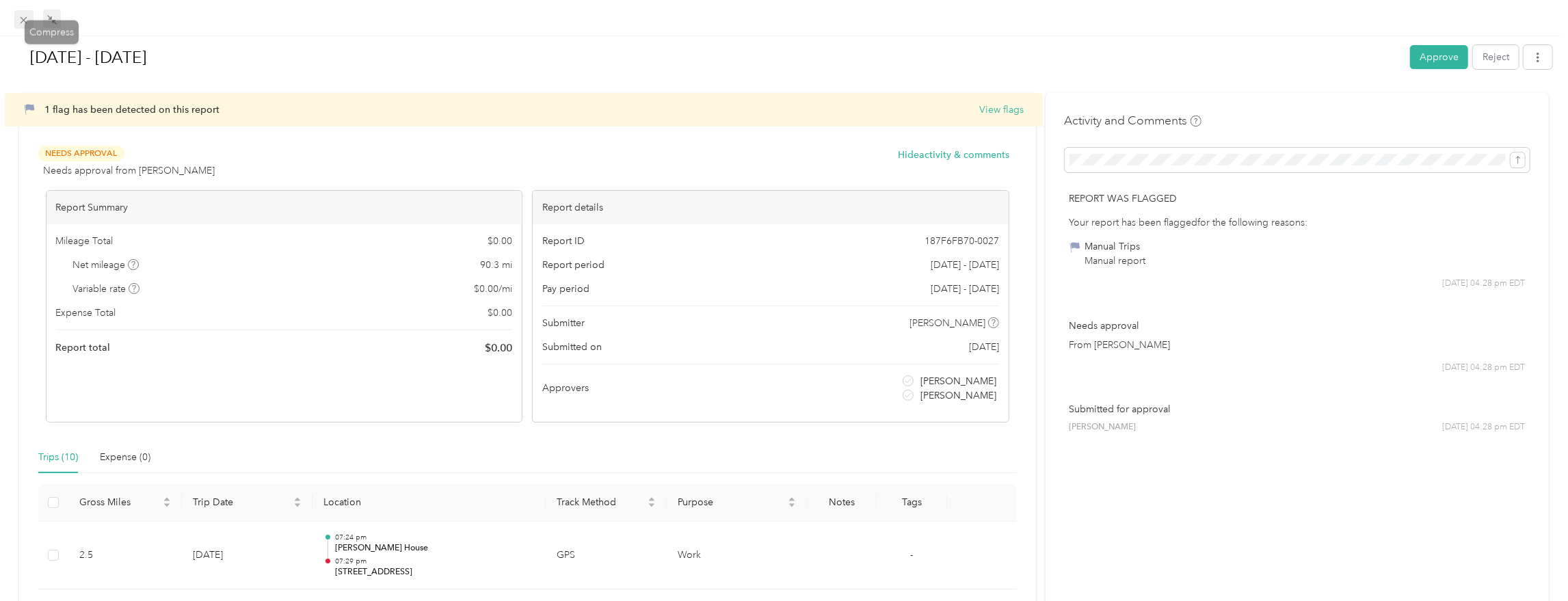
click at [24, 17] on icon at bounding box center [24, 20] width 12 height 12
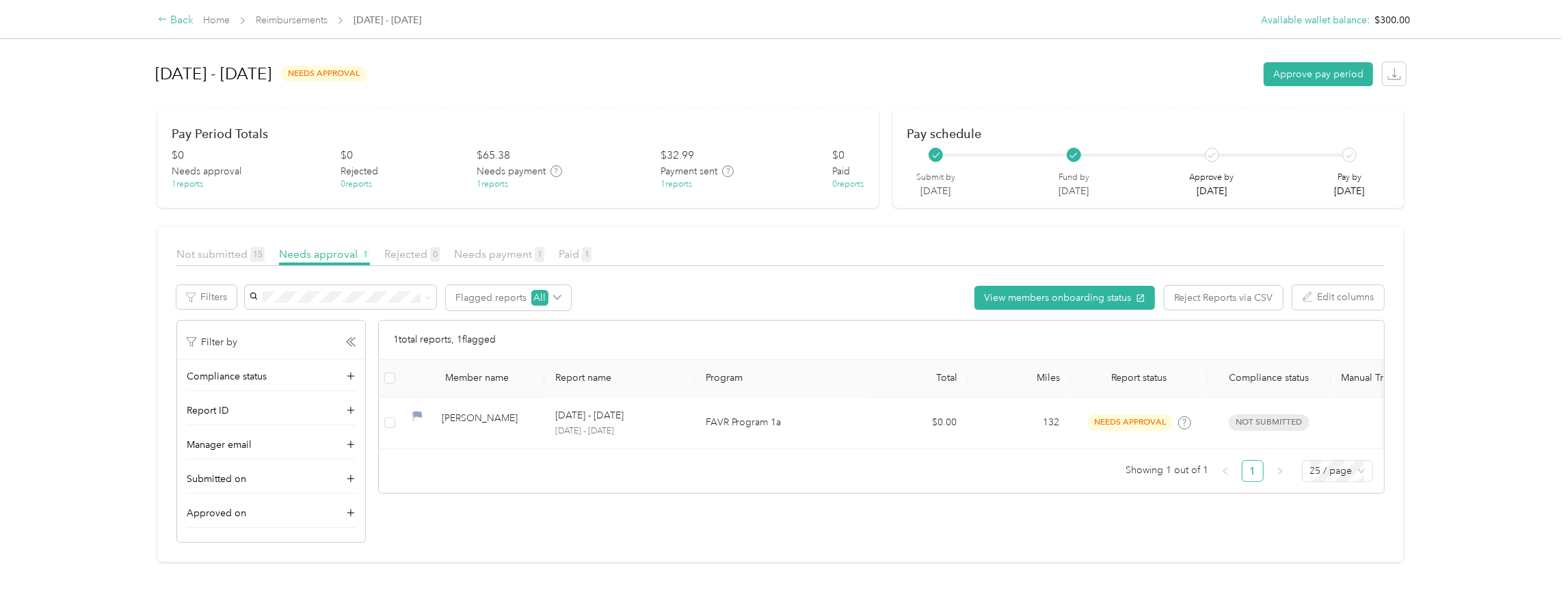
click at [168, 22] on div "Back" at bounding box center [176, 20] width 36 height 16
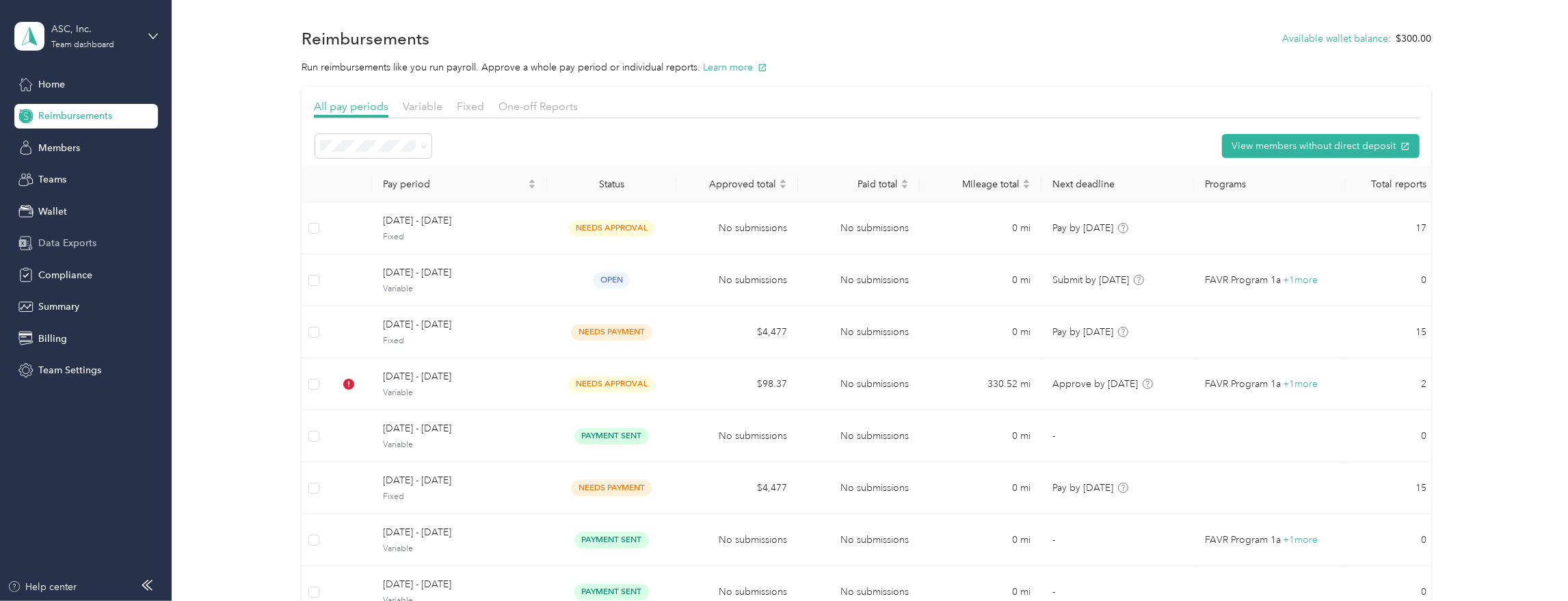
click at [55, 239] on span "Data Exports" at bounding box center [67, 242] width 58 height 14
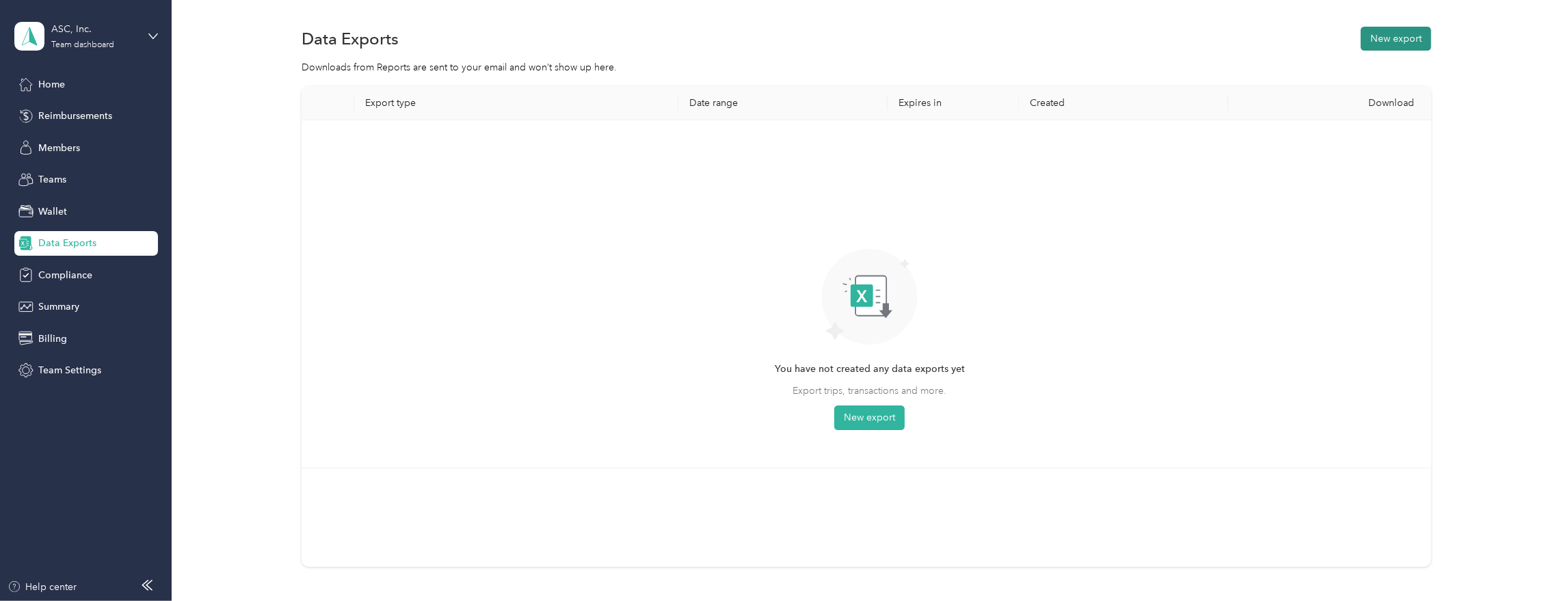
click at [1394, 40] on button "New export" at bounding box center [1396, 39] width 70 height 24
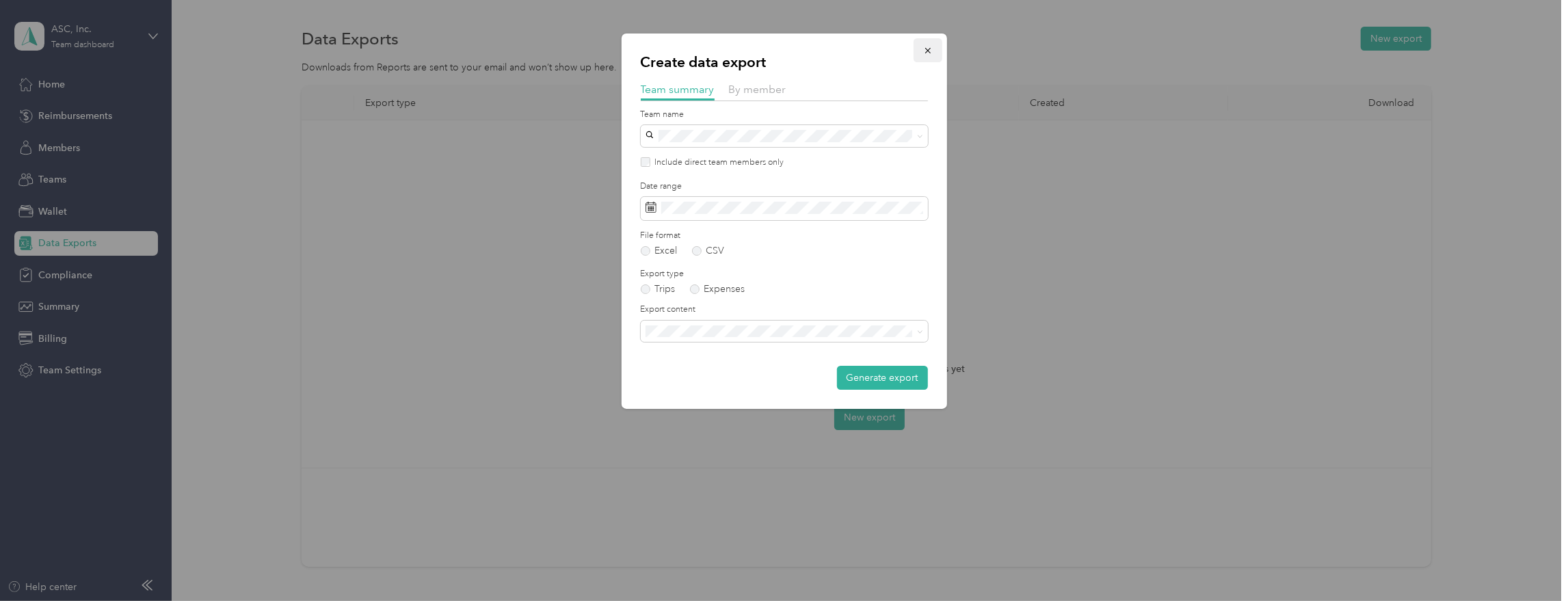
click at [926, 47] on icon "button" at bounding box center [928, 50] width 10 height 10
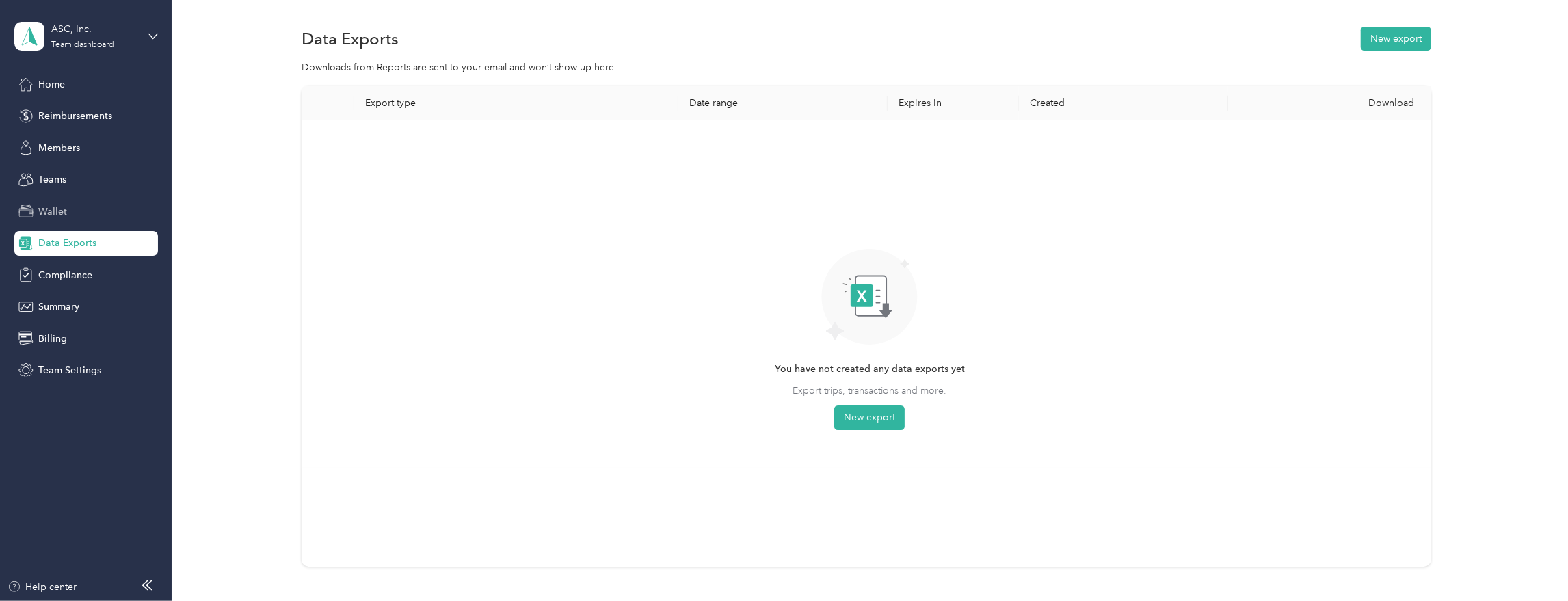
click at [52, 213] on span "Wallet" at bounding box center [52, 211] width 28 height 14
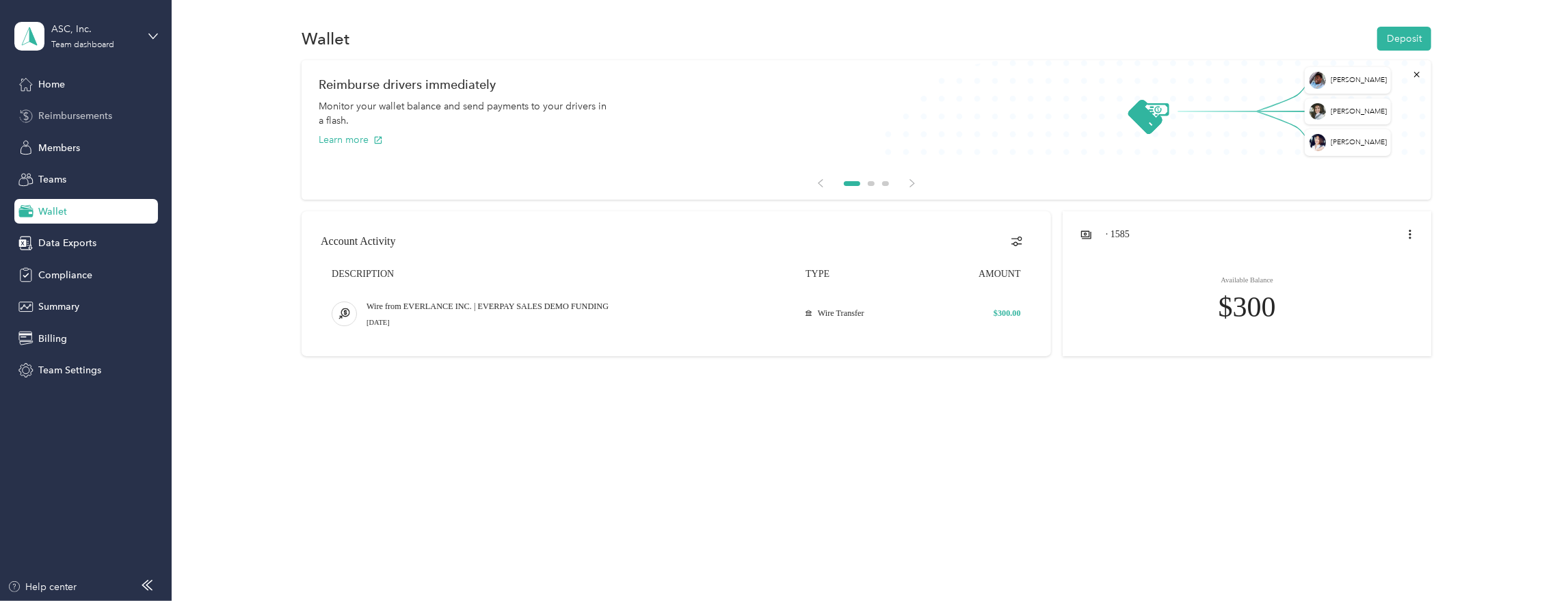
click at [69, 122] on span "Reimbursements" at bounding box center [75, 115] width 74 height 14
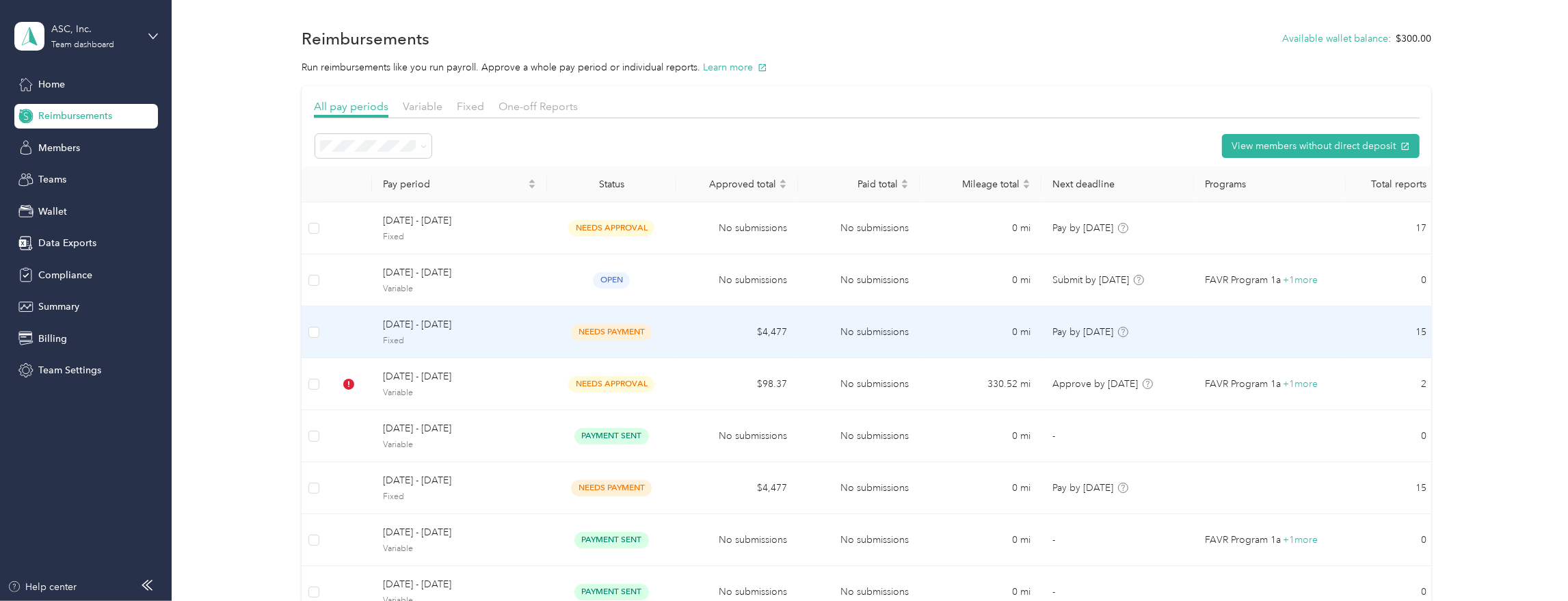
click at [512, 336] on span "Fixed" at bounding box center [459, 341] width 153 height 12
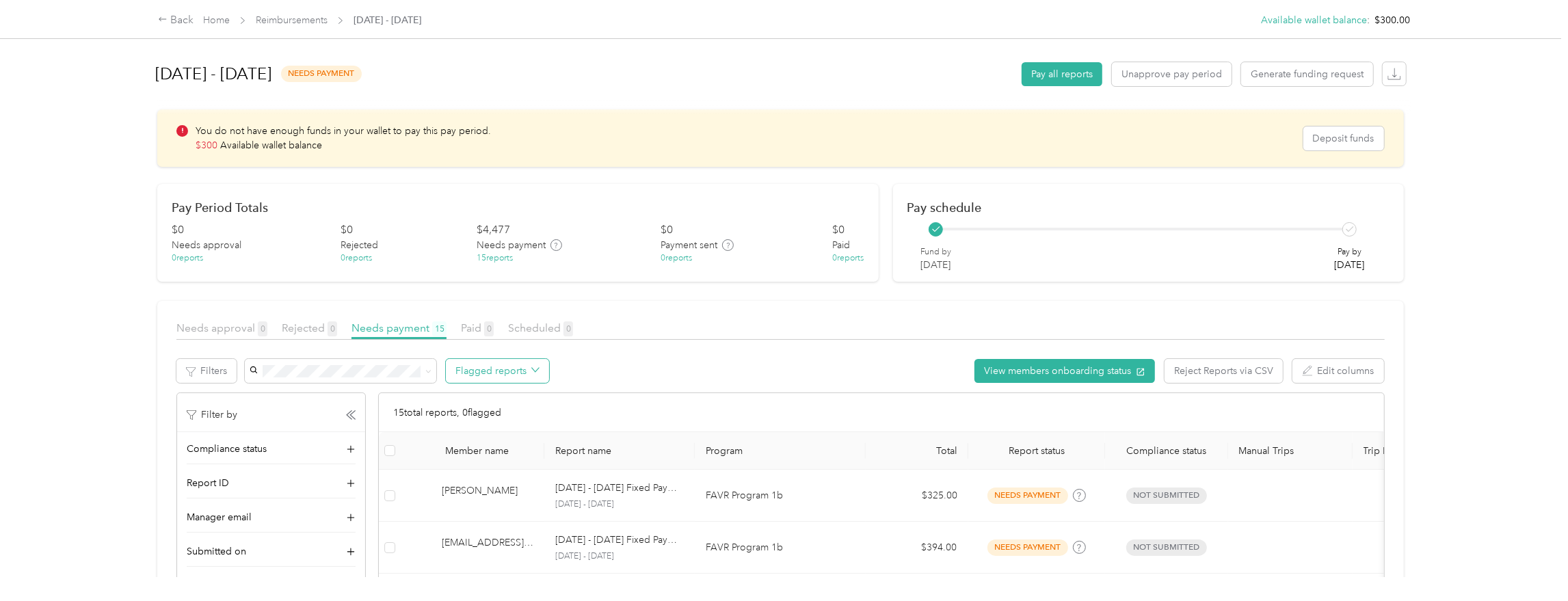
click at [503, 373] on button "Flagged reports" at bounding box center [497, 371] width 103 height 24
click at [502, 395] on span "All flagged reports" at bounding box center [509, 396] width 84 height 14
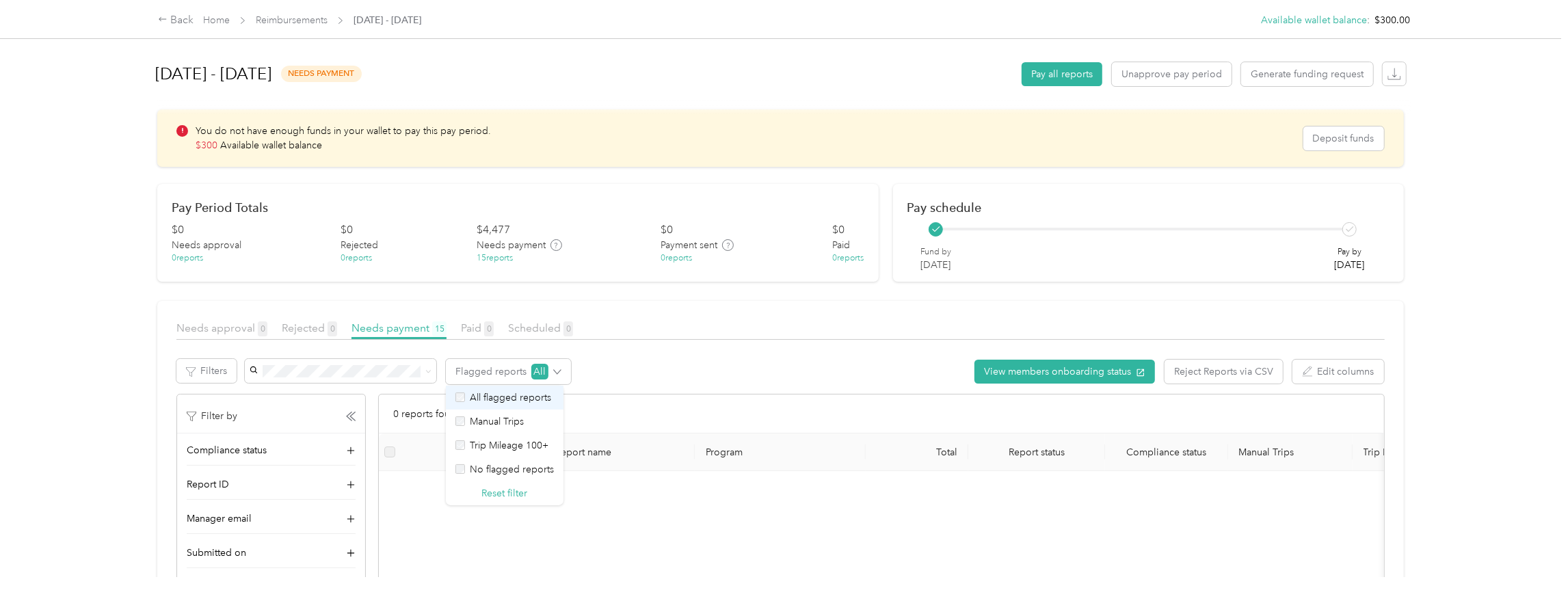
click at [502, 395] on span "All flagged reports" at bounding box center [509, 397] width 84 height 14
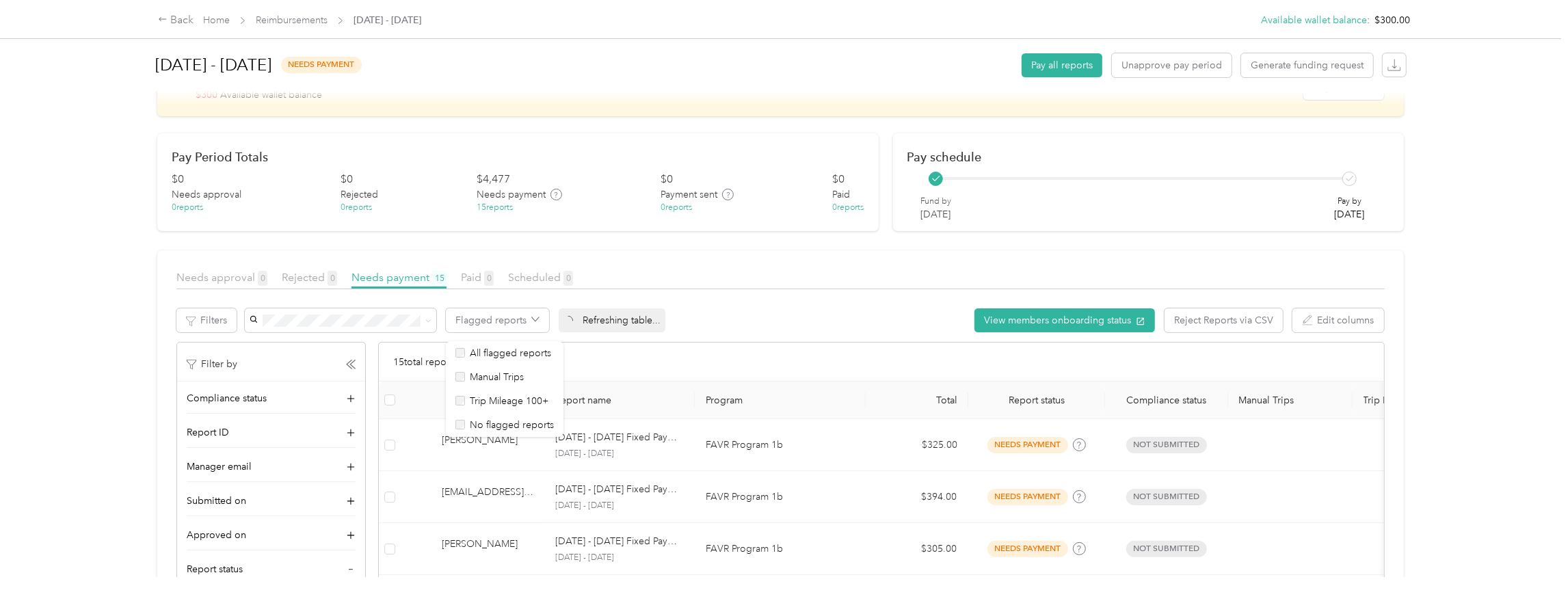
scroll to position [92, 0]
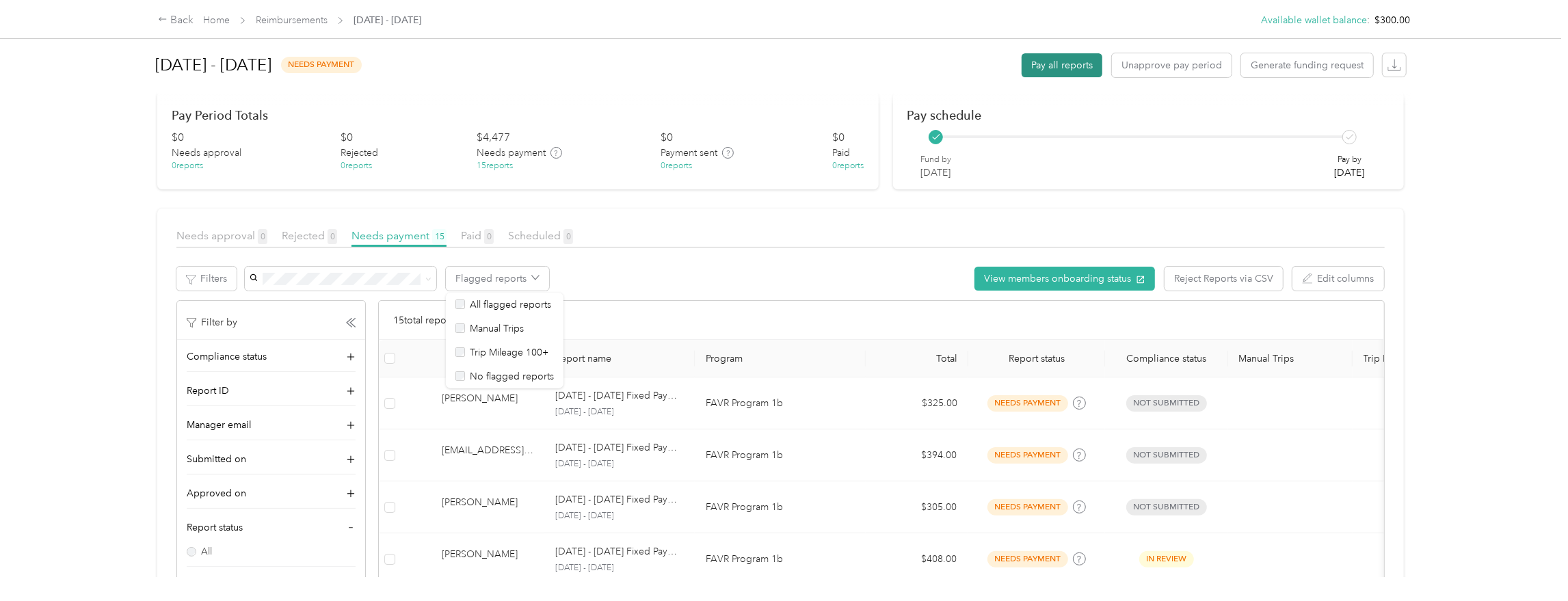
click at [1068, 65] on button "Pay all reports" at bounding box center [1062, 65] width 81 height 24
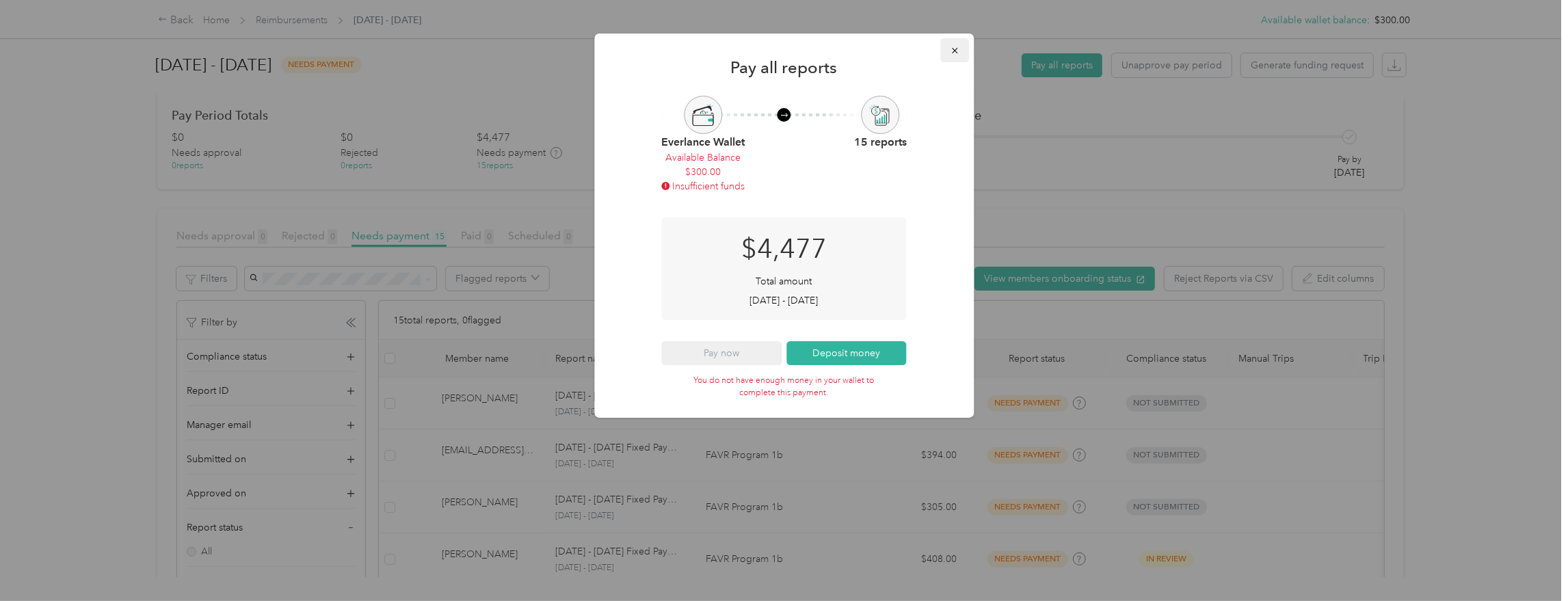
click at [958, 49] on icon "button" at bounding box center [955, 50] width 10 height 10
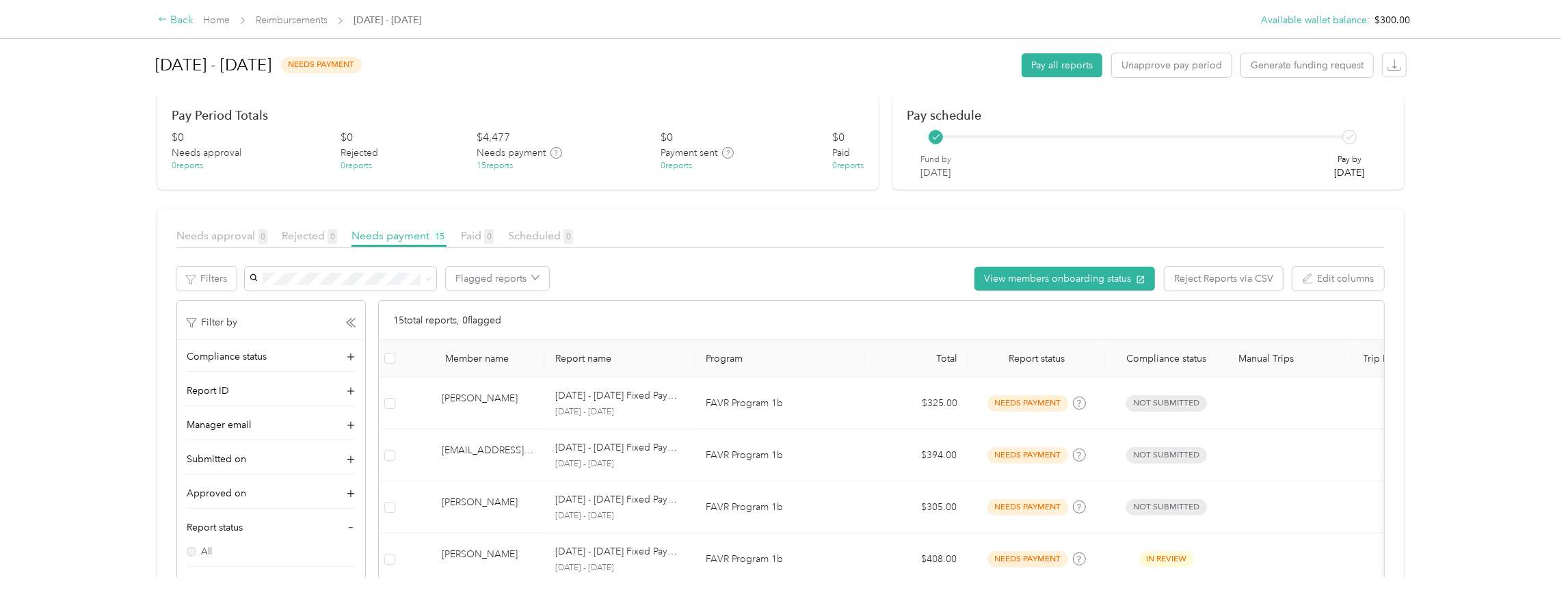
click at [171, 20] on div "Back" at bounding box center [176, 20] width 36 height 16
